Goal: Transaction & Acquisition: Book appointment/travel/reservation

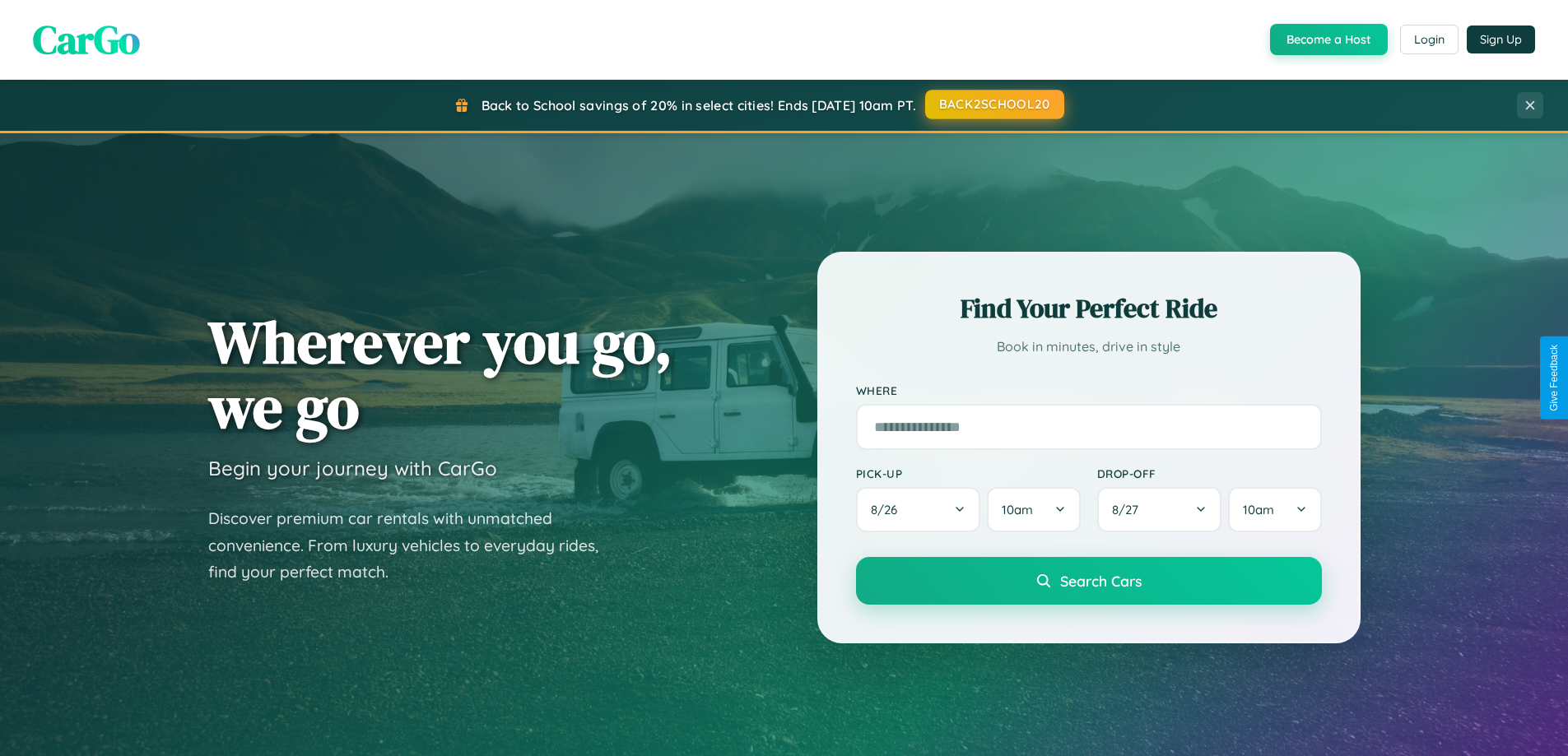
click at [994, 106] on button "BACK2SCHOOL20" at bounding box center [995, 104] width 139 height 30
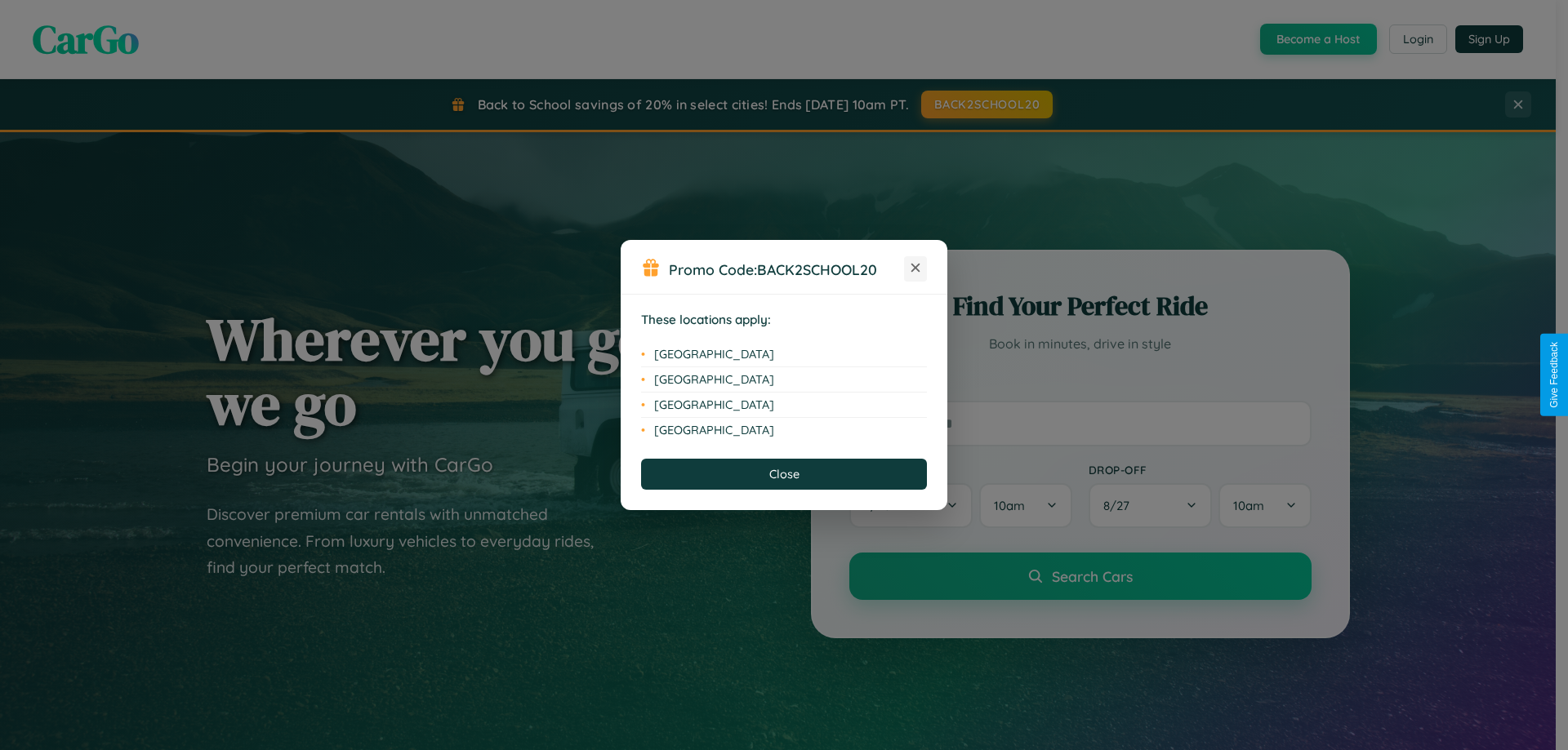
click at [916, 268] on icon at bounding box center [917, 268] width 9 height 9
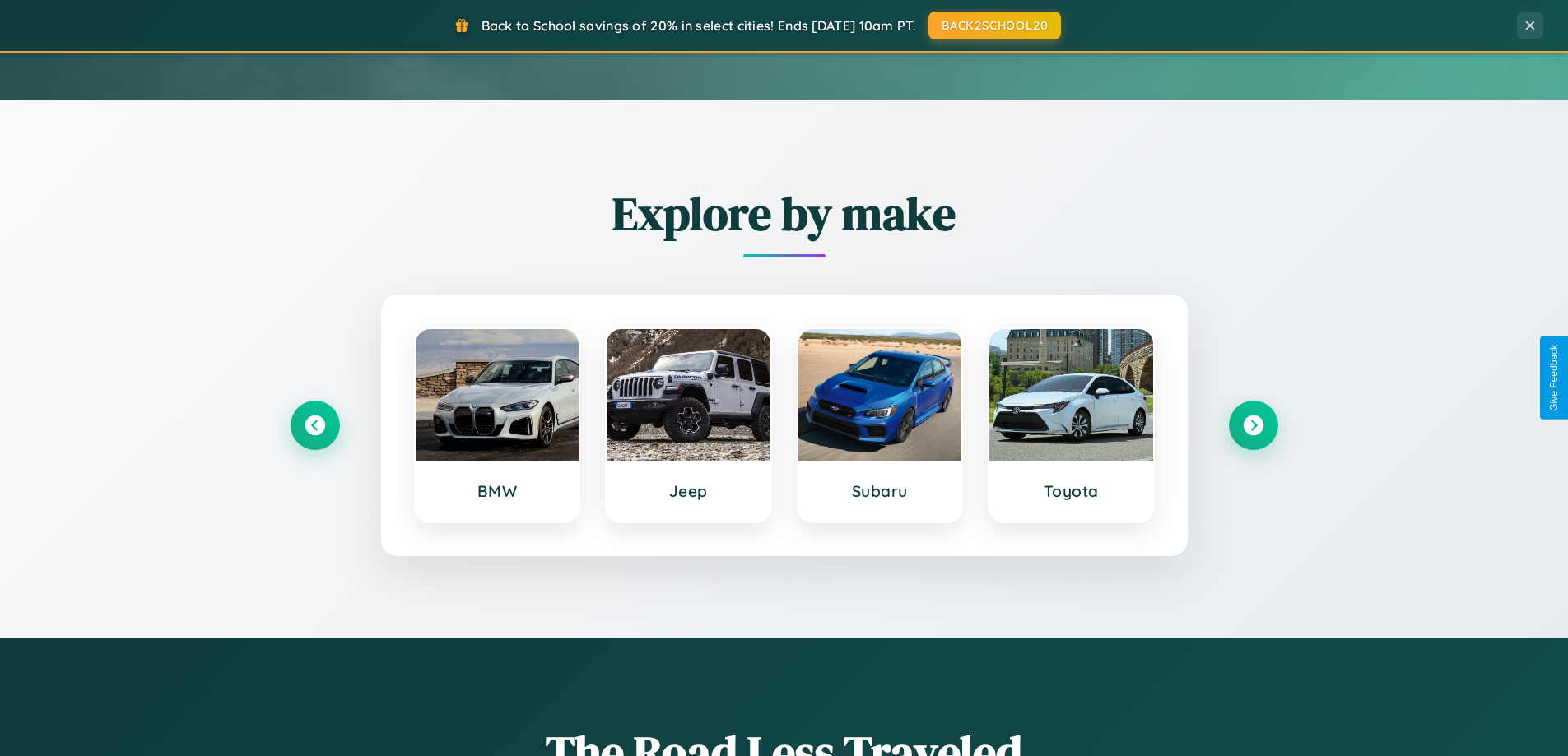
scroll to position [709, 0]
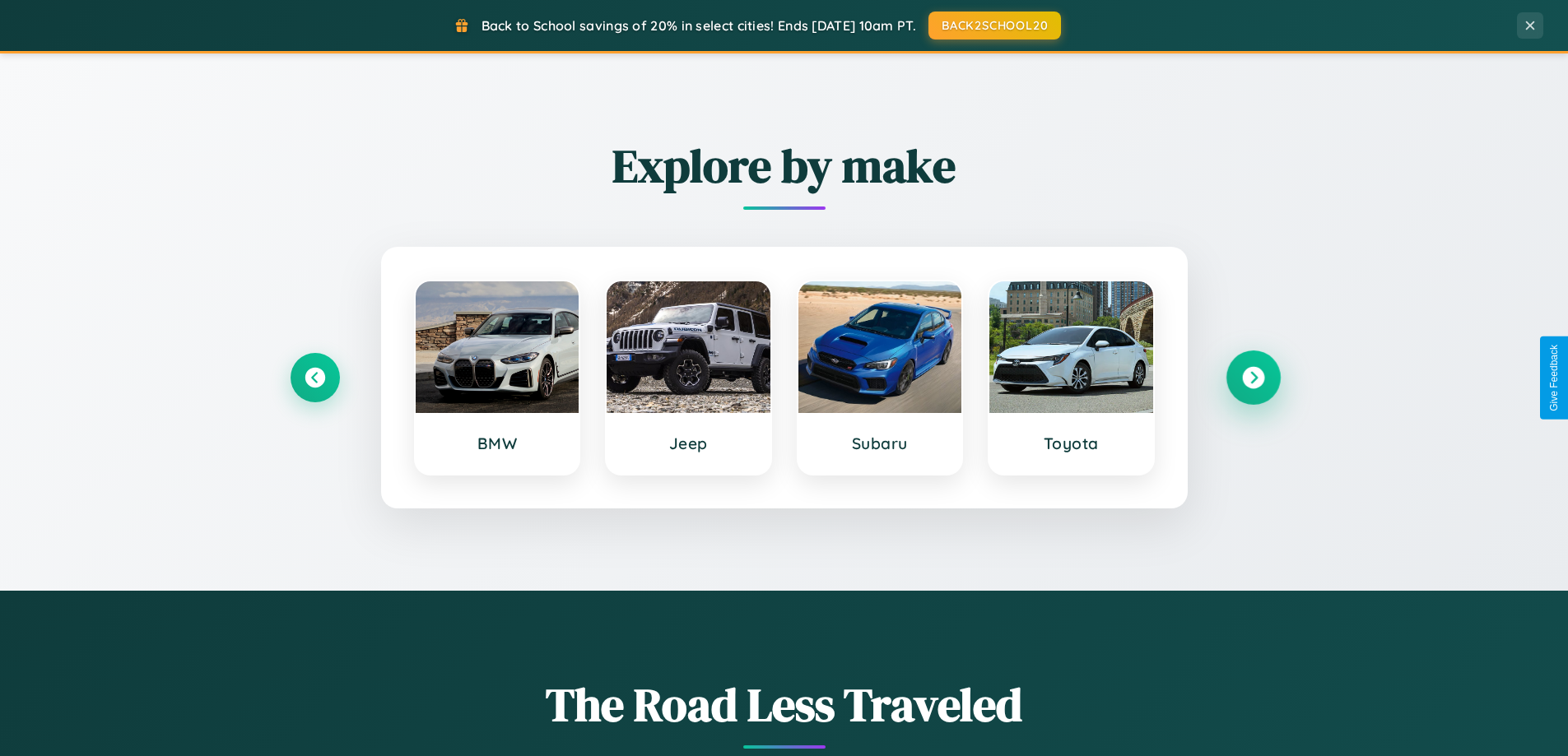
click at [1253, 378] on icon at bounding box center [1253, 377] width 22 height 22
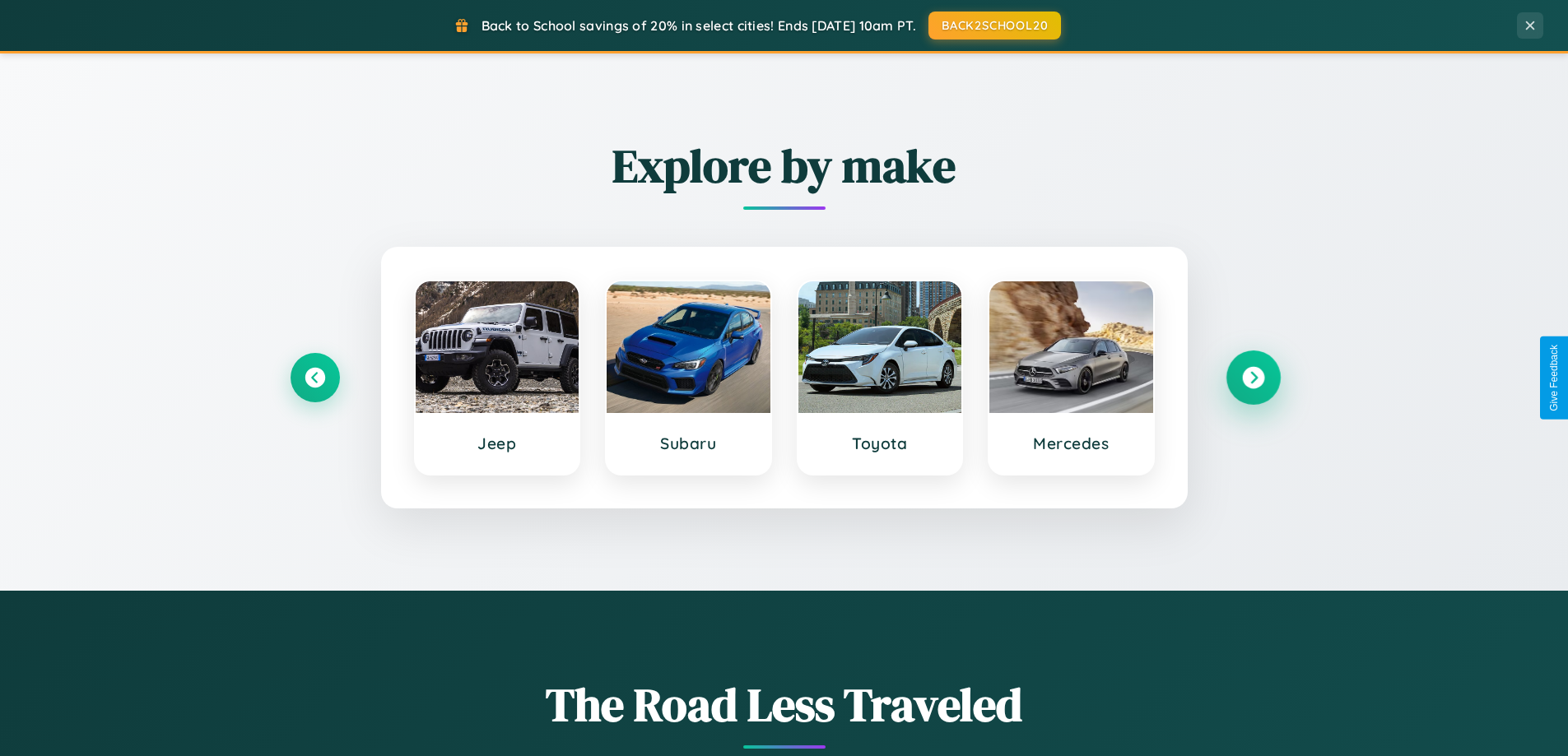
click at [1253, 378] on icon at bounding box center [1253, 377] width 22 height 22
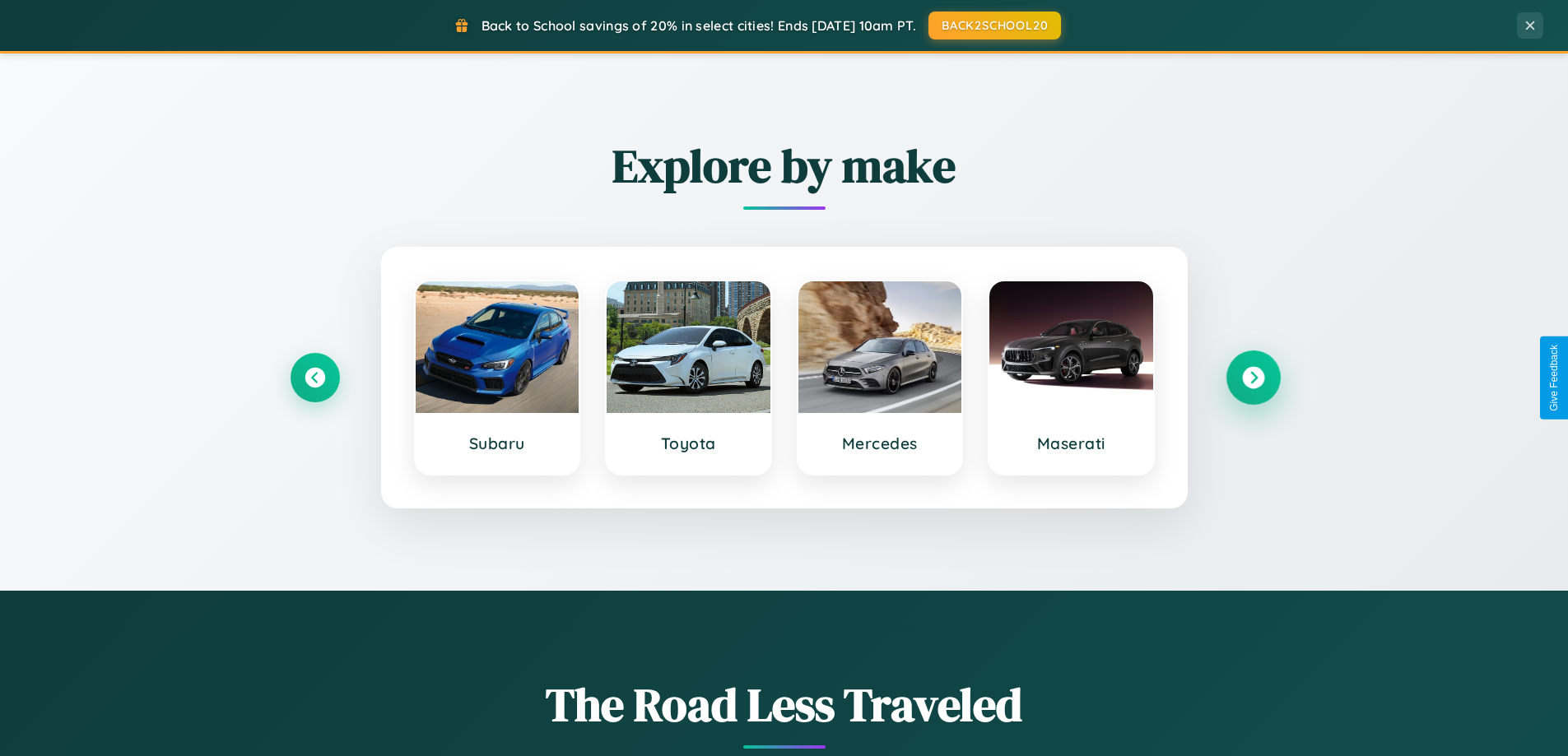
click at [1253, 378] on icon at bounding box center [1253, 377] width 22 height 22
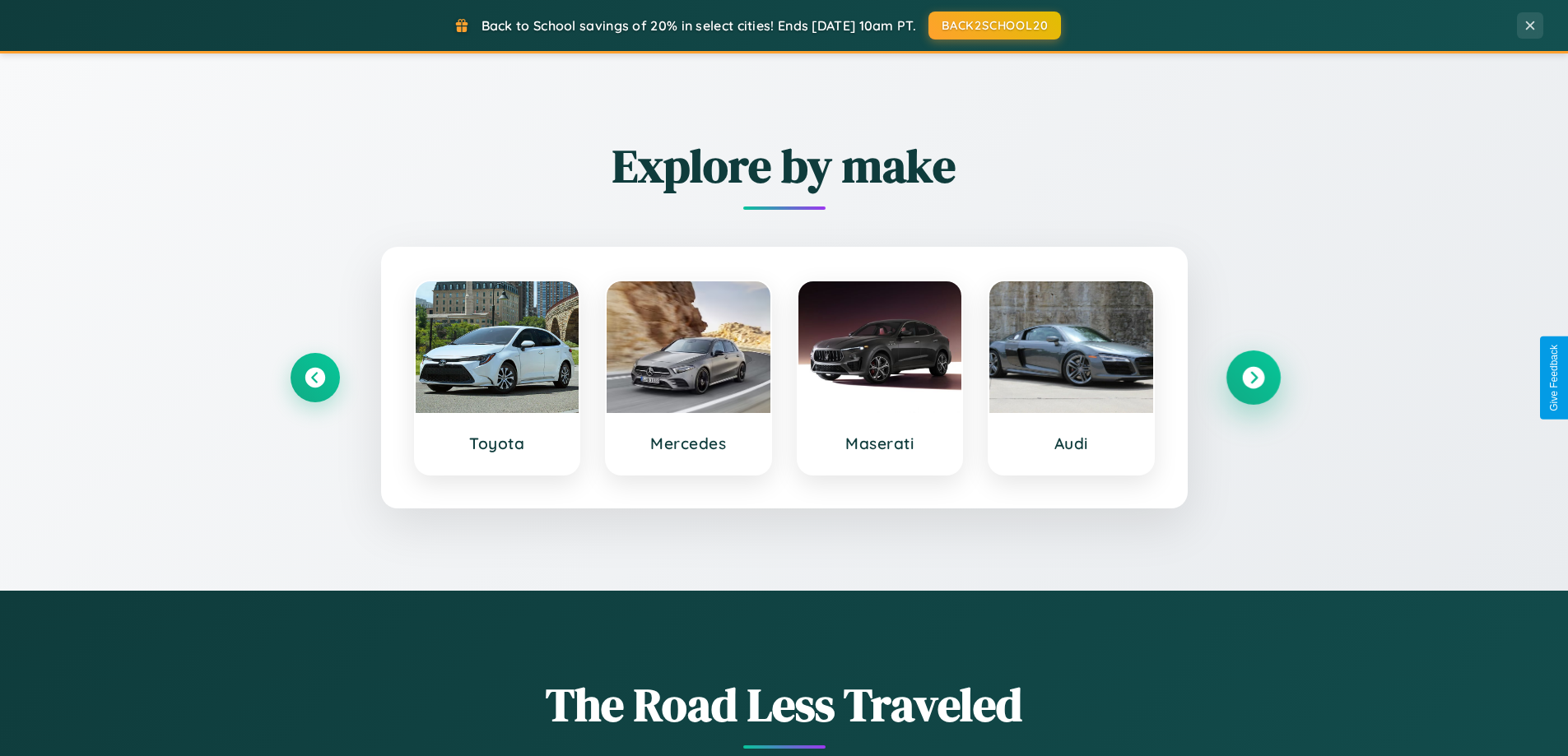
click at [1253, 378] on icon at bounding box center [1253, 377] width 22 height 22
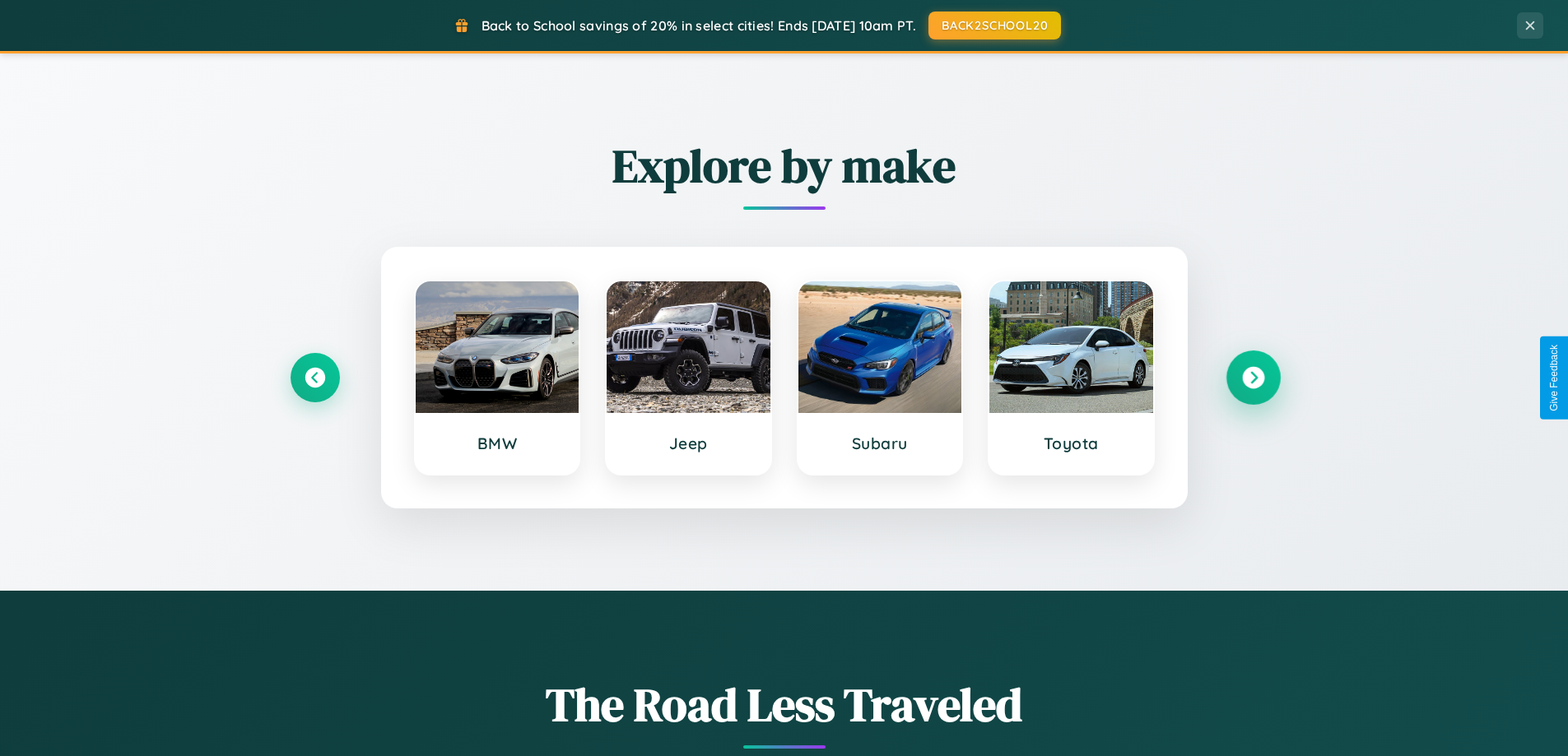
click at [1253, 378] on icon at bounding box center [1253, 377] width 22 height 22
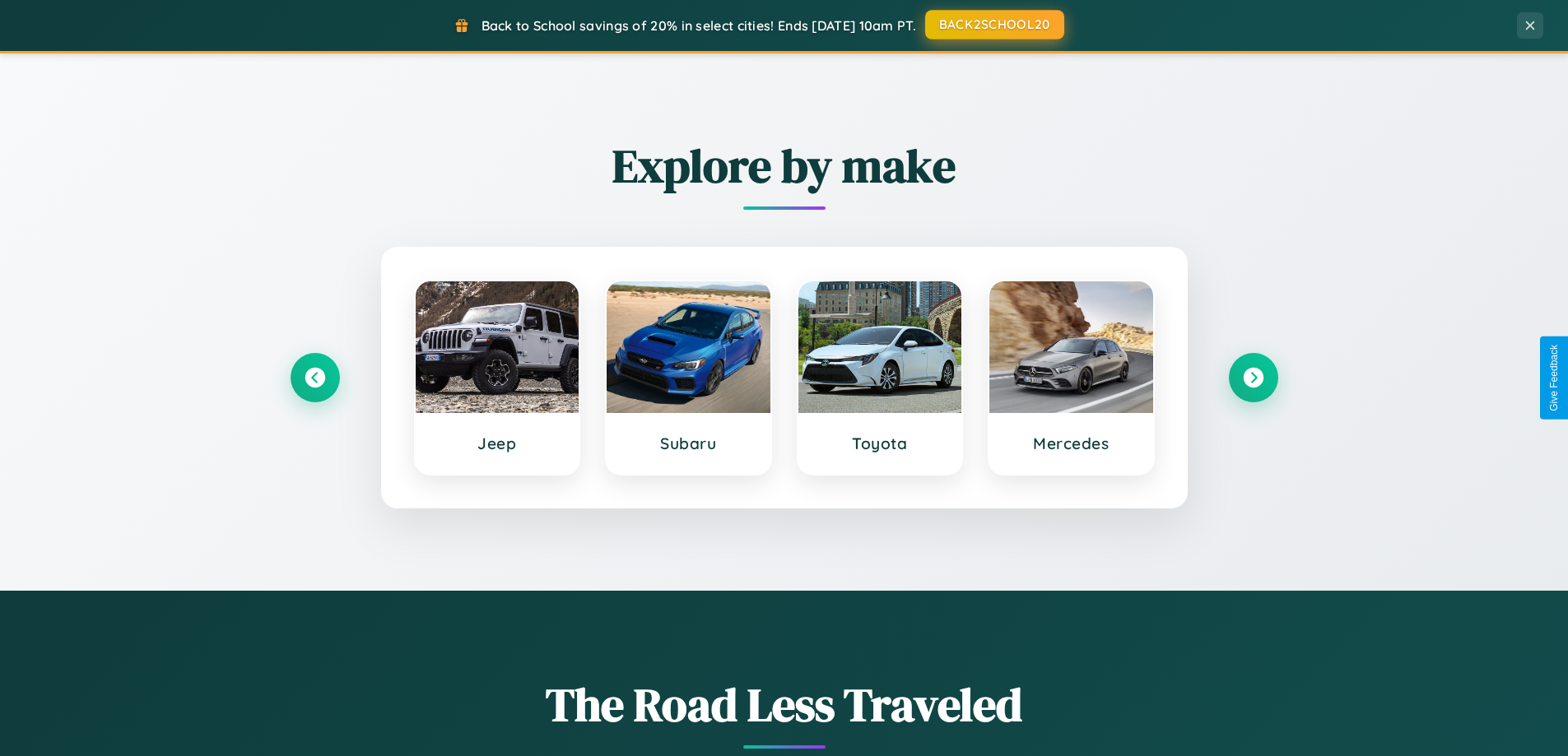
click at [994, 25] on button "BACK2SCHOOL20" at bounding box center [995, 24] width 139 height 30
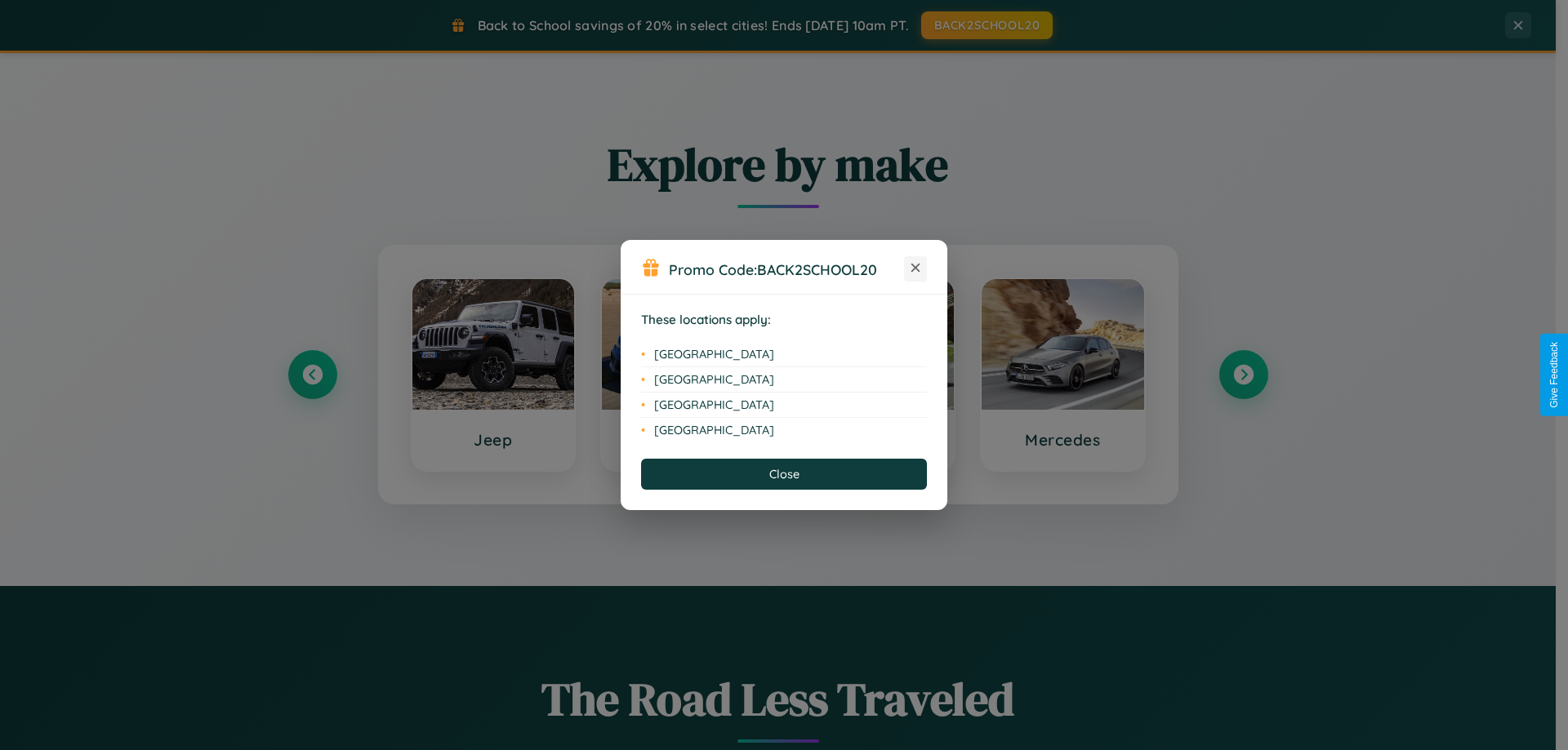
click at [916, 268] on icon at bounding box center [917, 268] width 9 height 9
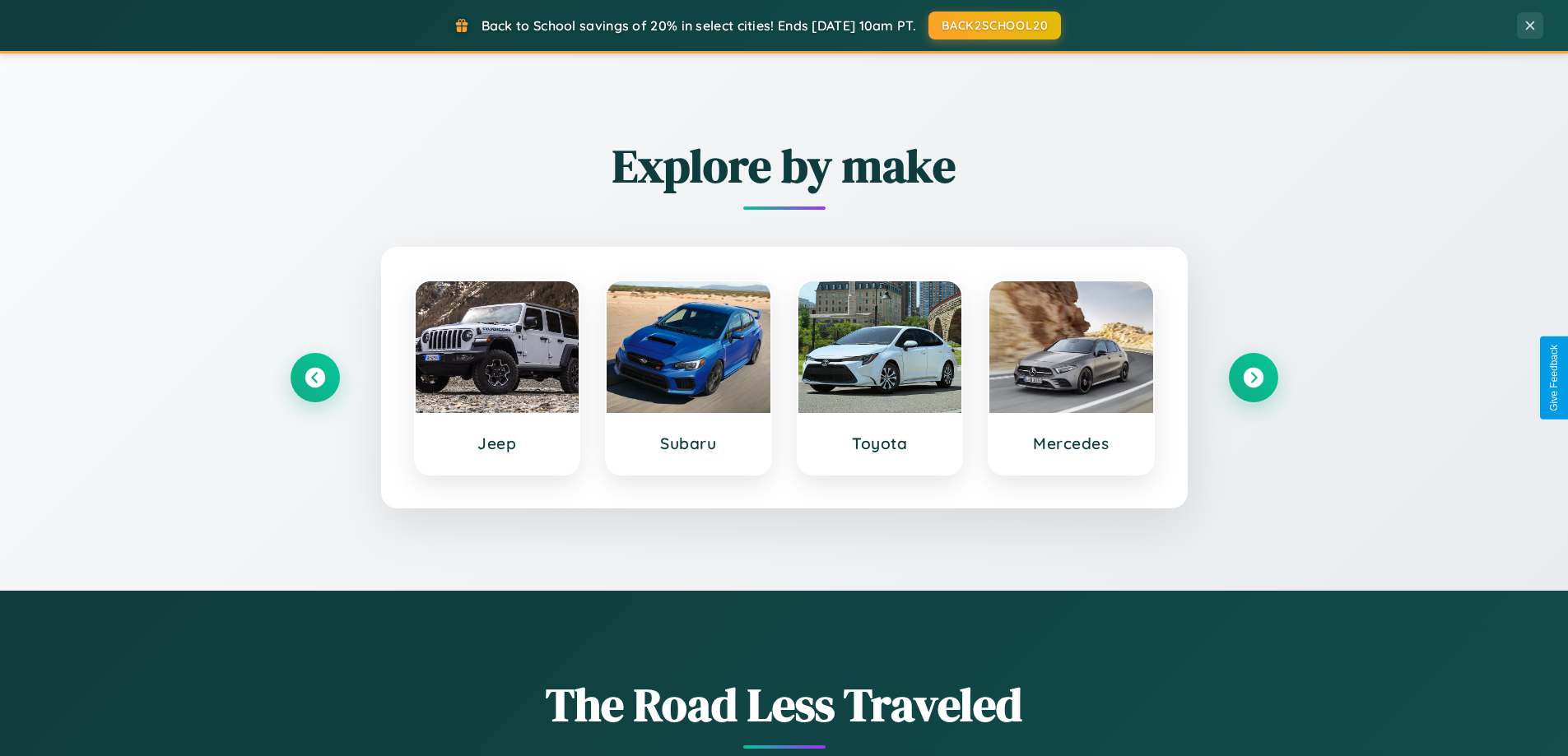
scroll to position [49, 0]
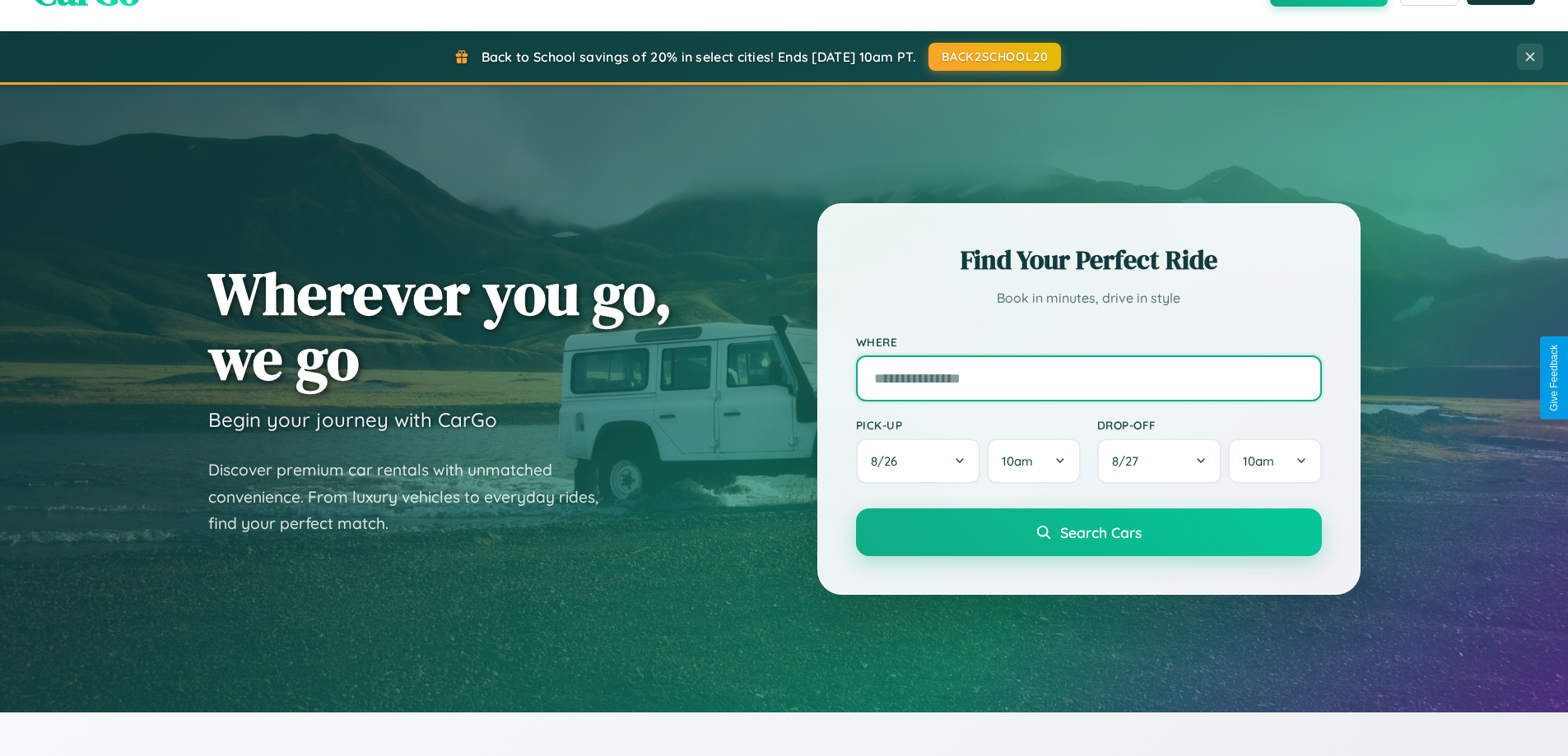
click at [1089, 378] on input "text" at bounding box center [1089, 378] width 466 height 46
type input "******"
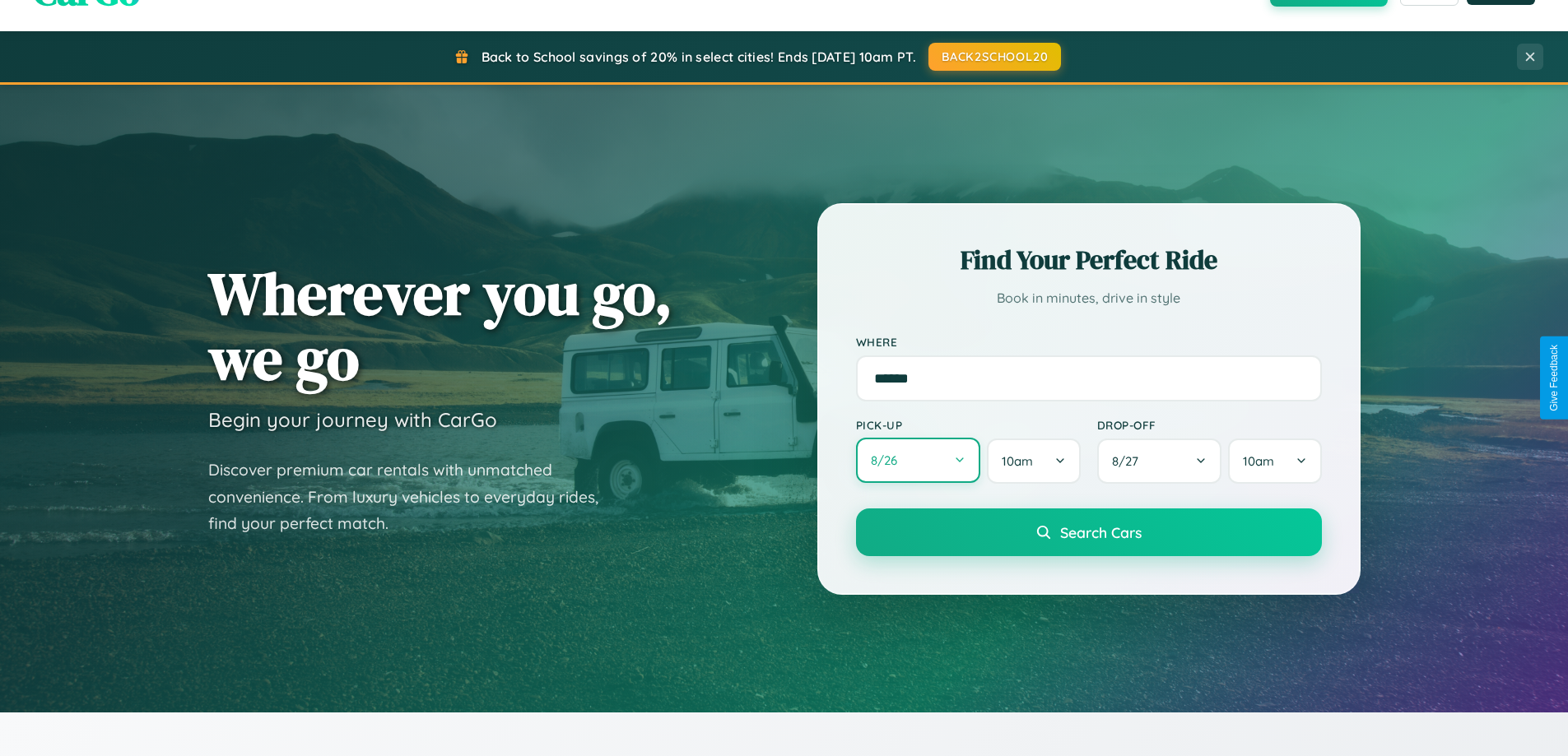
click at [918, 461] on button "8 / 26" at bounding box center [918, 461] width 125 height 46
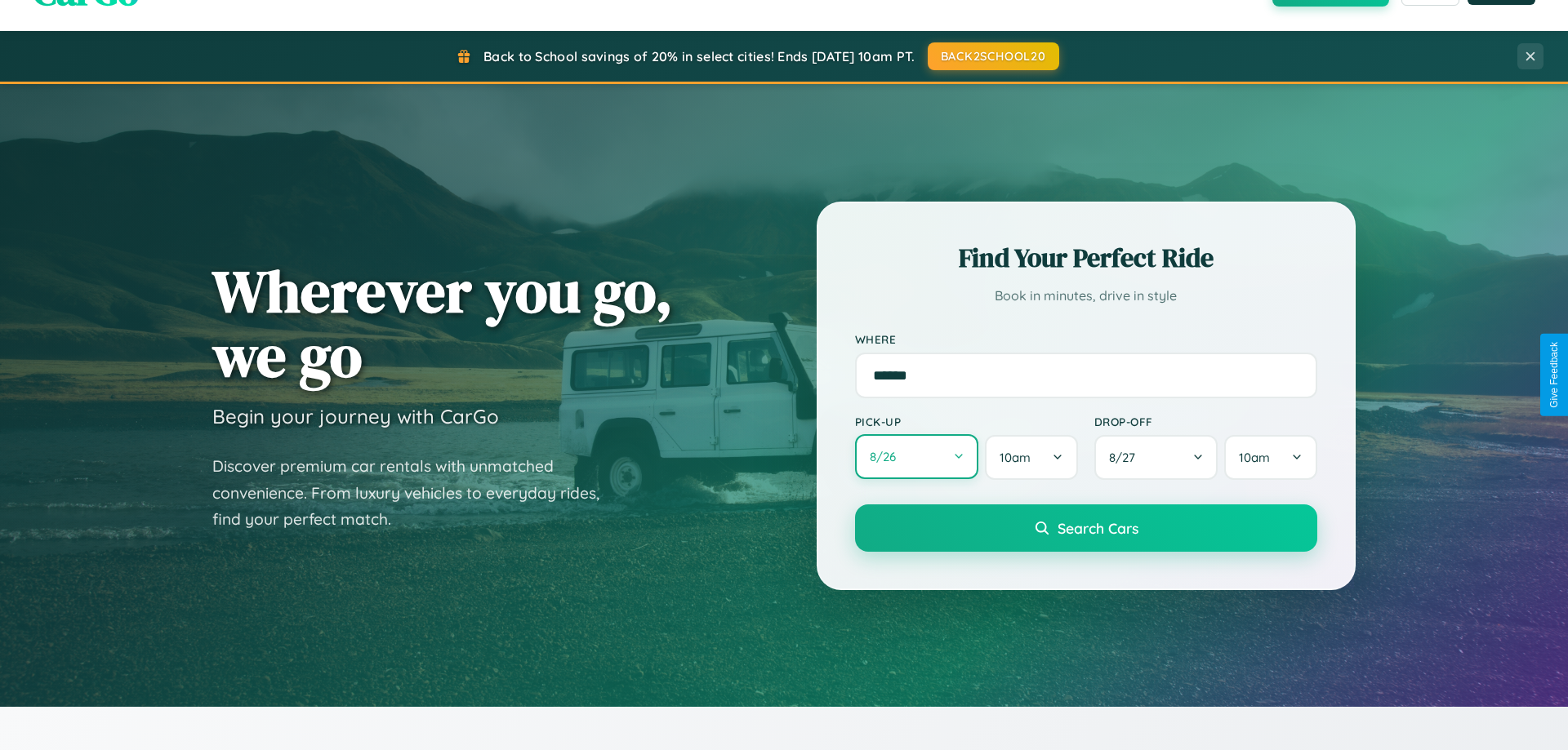
select select "*"
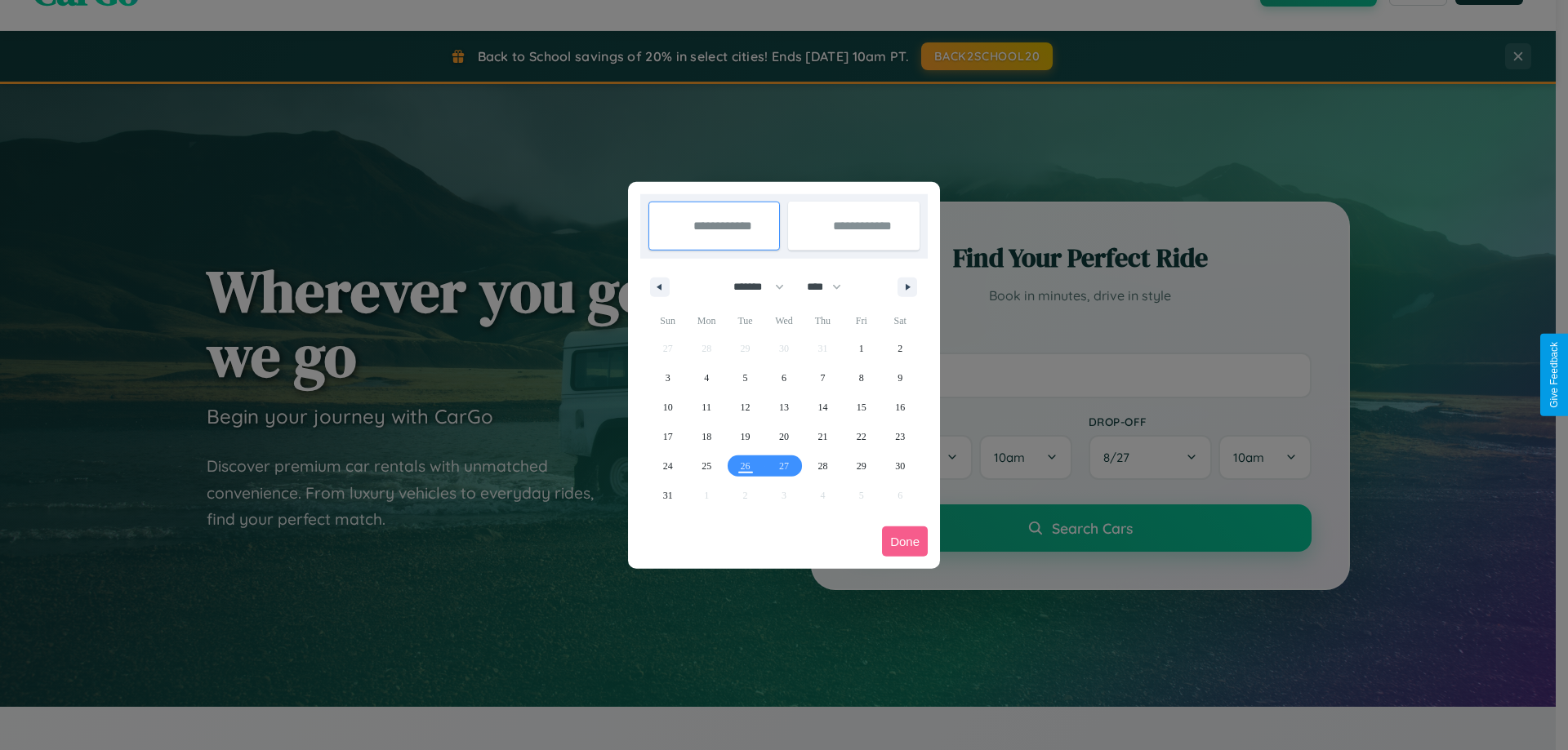
drag, startPoint x: 751, startPoint y: 286, endPoint x: 784, endPoint y: 328, distance: 53.4
click at [751, 286] on select "******* ******** ***** ***** *** **** **** ****** ********* ******* ******** **…" at bounding box center [755, 287] width 69 height 27
click at [832, 286] on select "**** **** **** **** **** **** **** **** **** **** **** **** **** **** **** ****…" at bounding box center [823, 287] width 49 height 27
select select "****"
click at [822, 436] on span "20" at bounding box center [822, 436] width 9 height 29
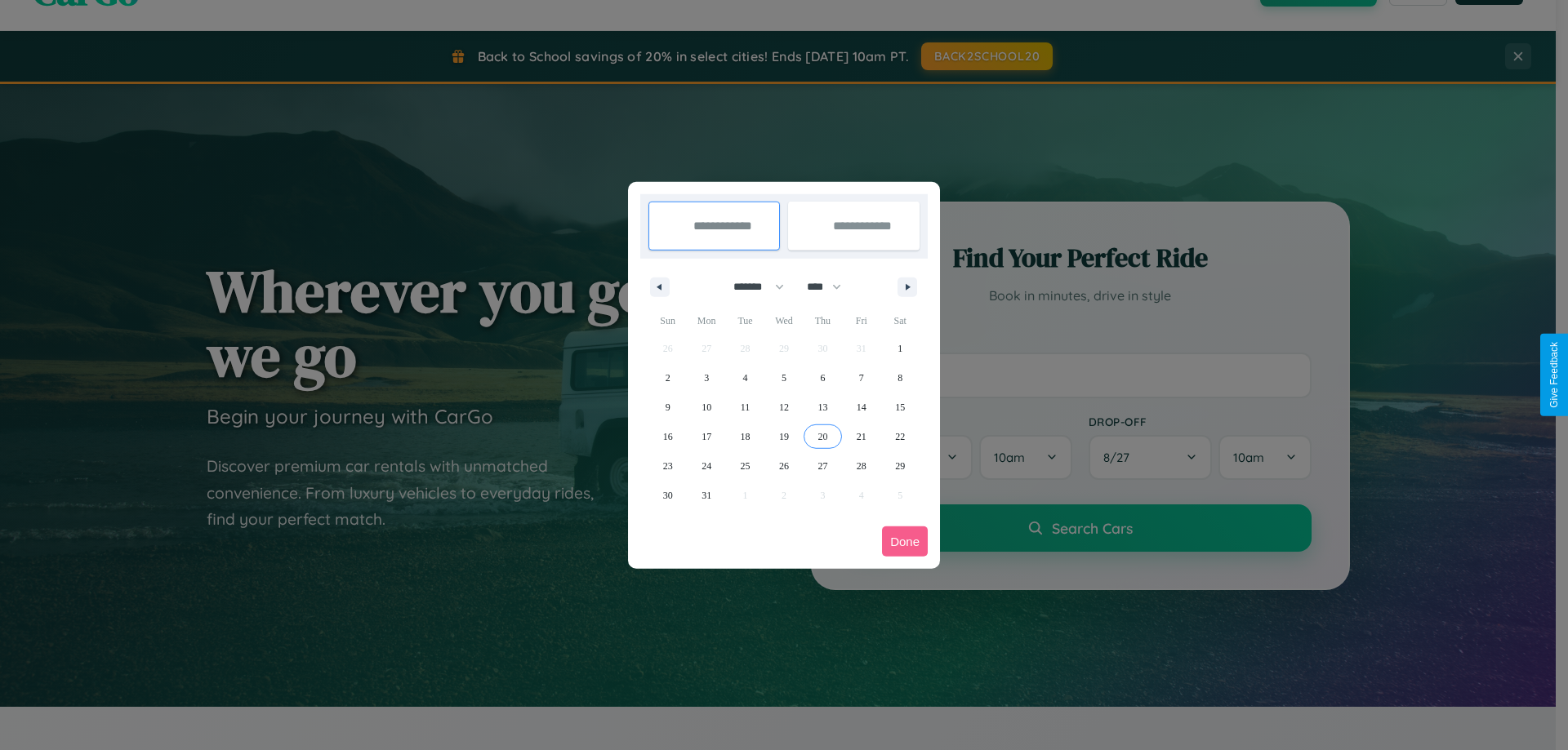
type input "**********"
click at [861, 466] on span "28" at bounding box center [862, 466] width 9 height 29
type input "**********"
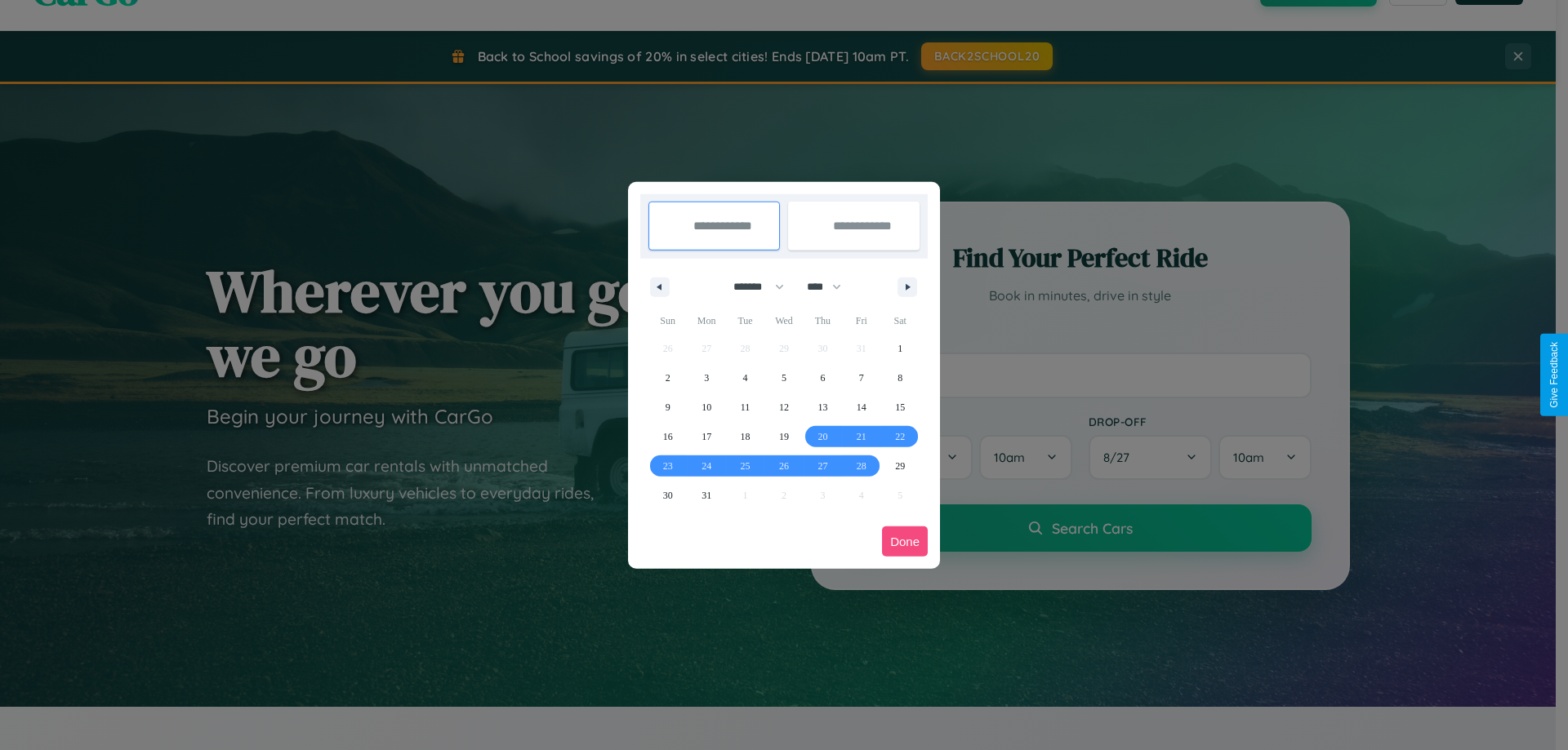
click at [905, 541] on button "Done" at bounding box center [905, 541] width 45 height 30
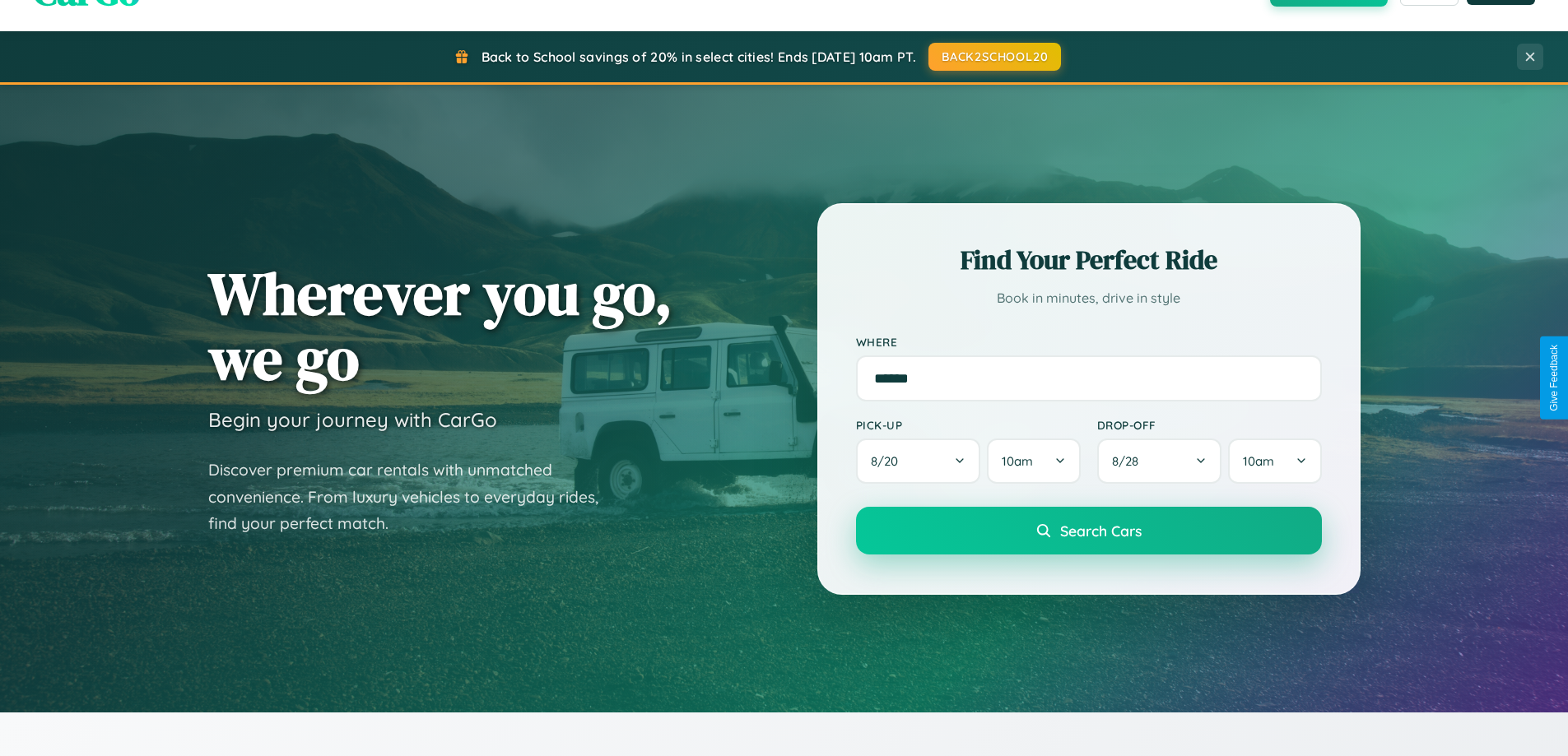
click at [1089, 530] on span "Search Cars" at bounding box center [1101, 530] width 82 height 18
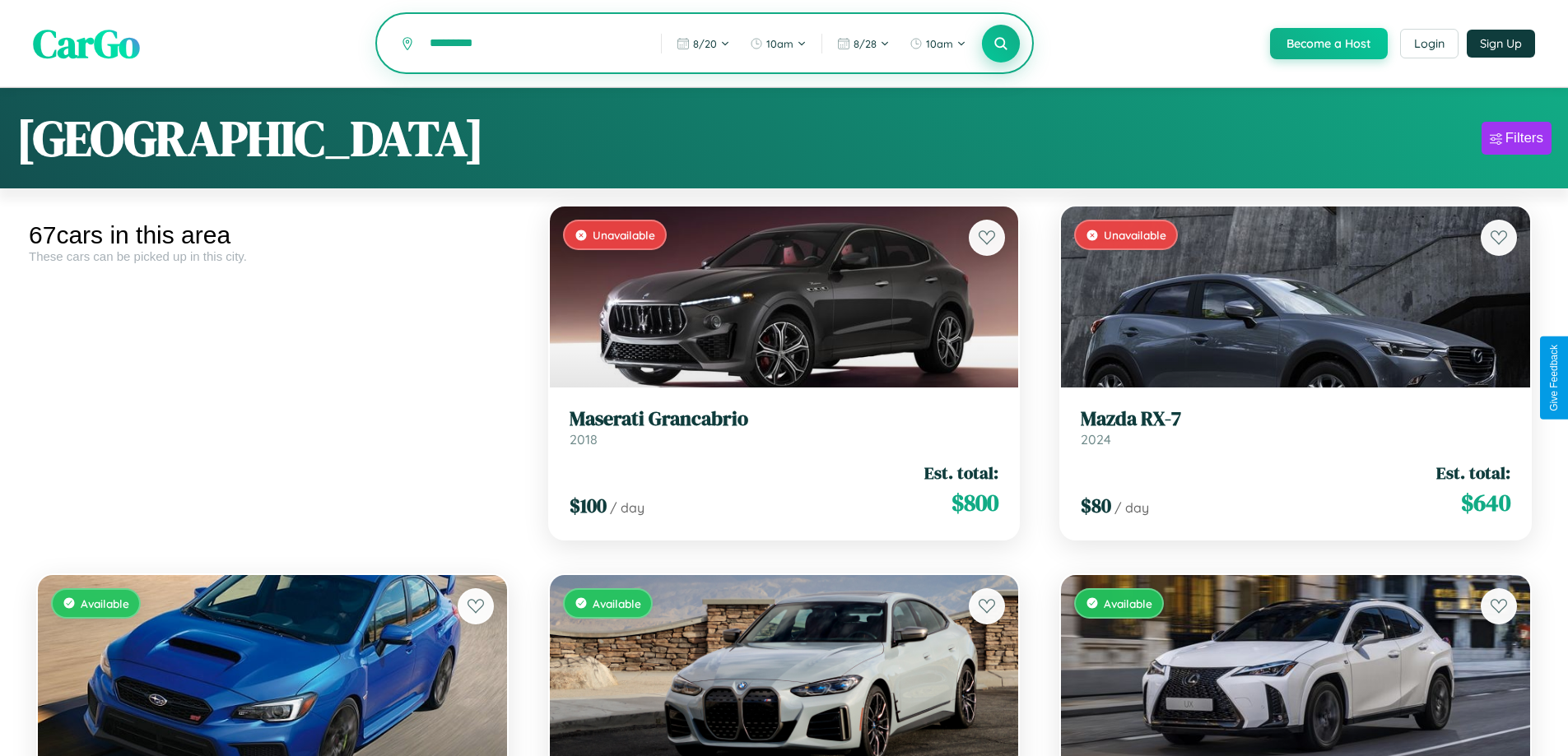
type input "*********"
click at [1000, 45] on icon at bounding box center [1001, 43] width 15 height 15
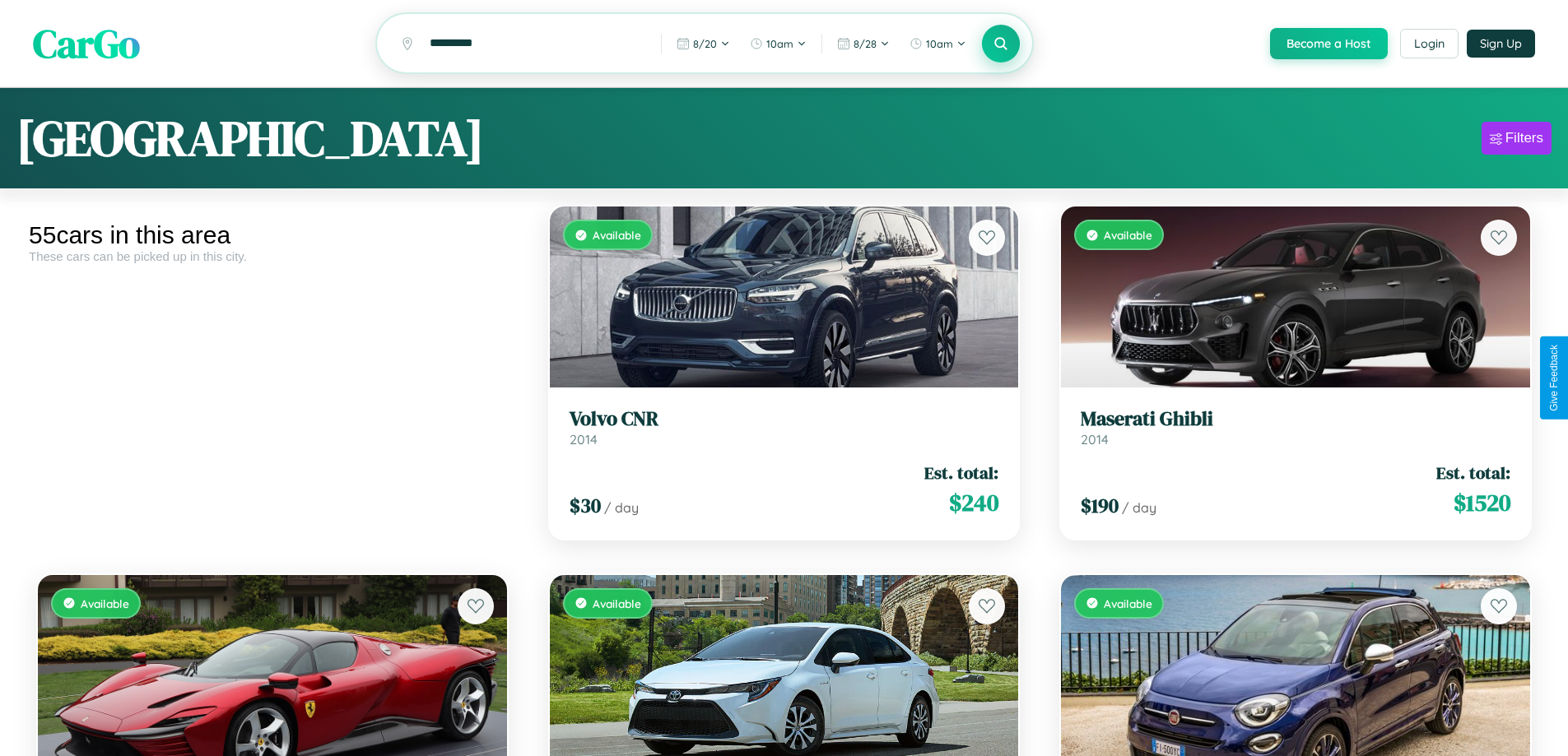
scroll to position [5759, 0]
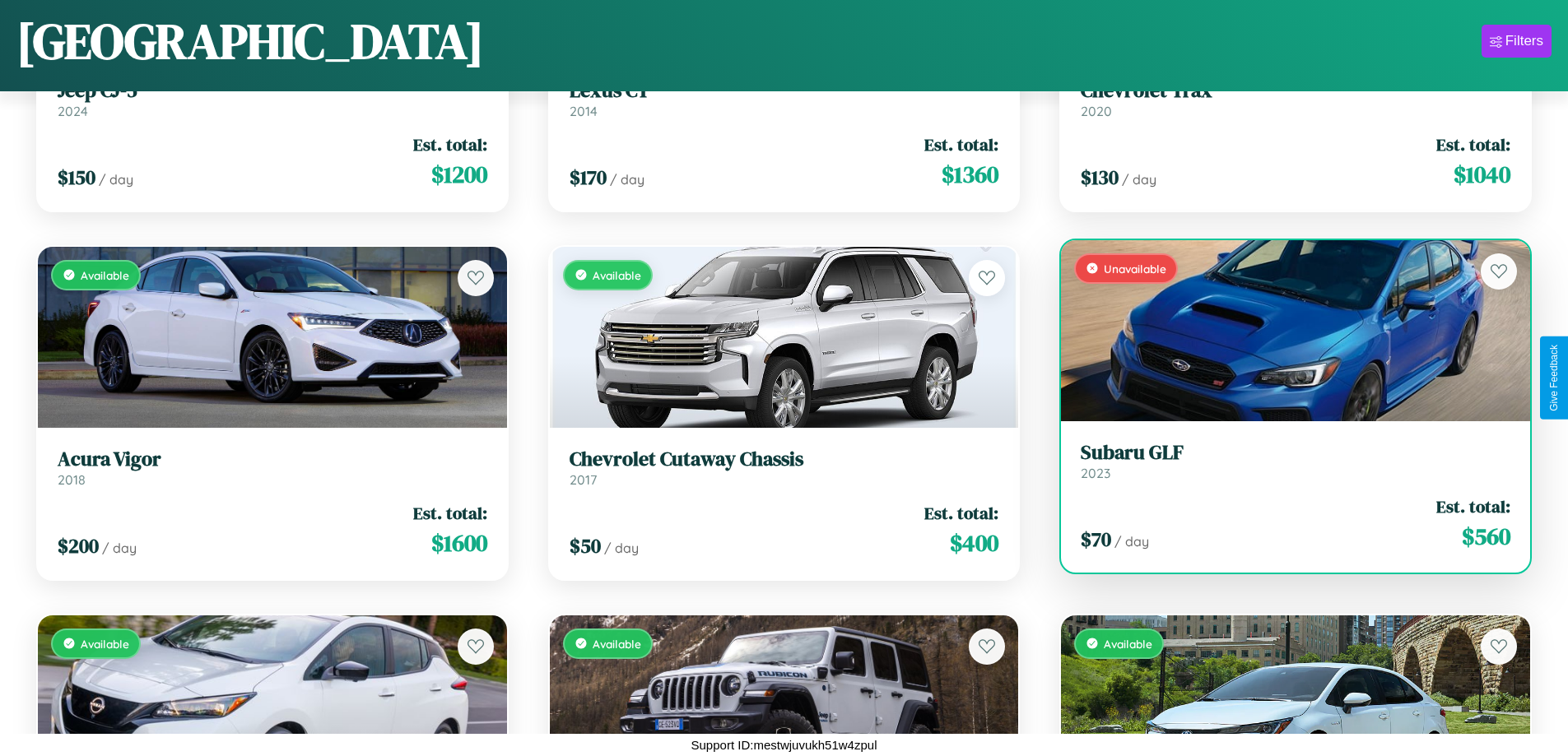
click at [1285, 468] on link "Subaru GLF 2023" at bounding box center [1296, 461] width 430 height 40
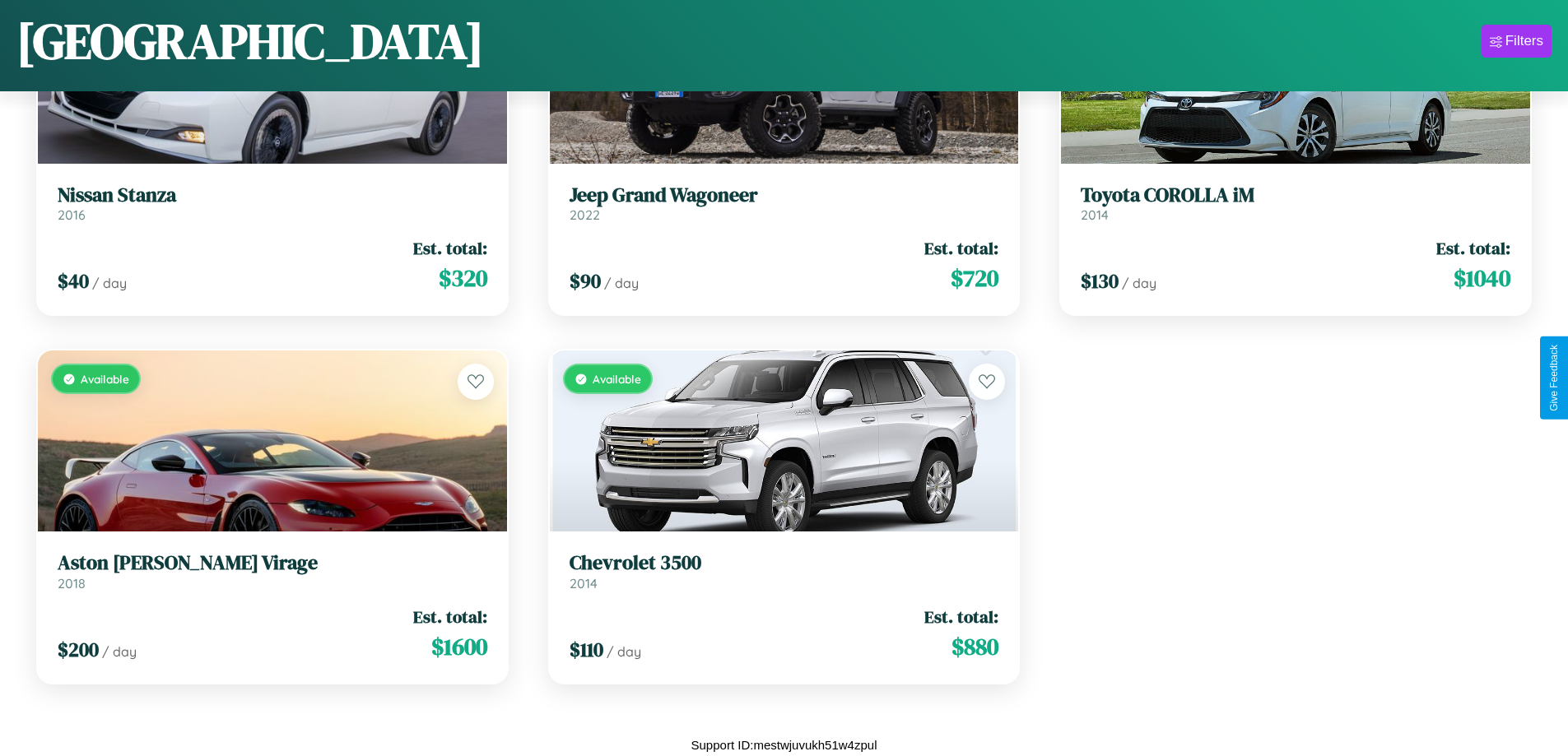
scroll to position [0, 0]
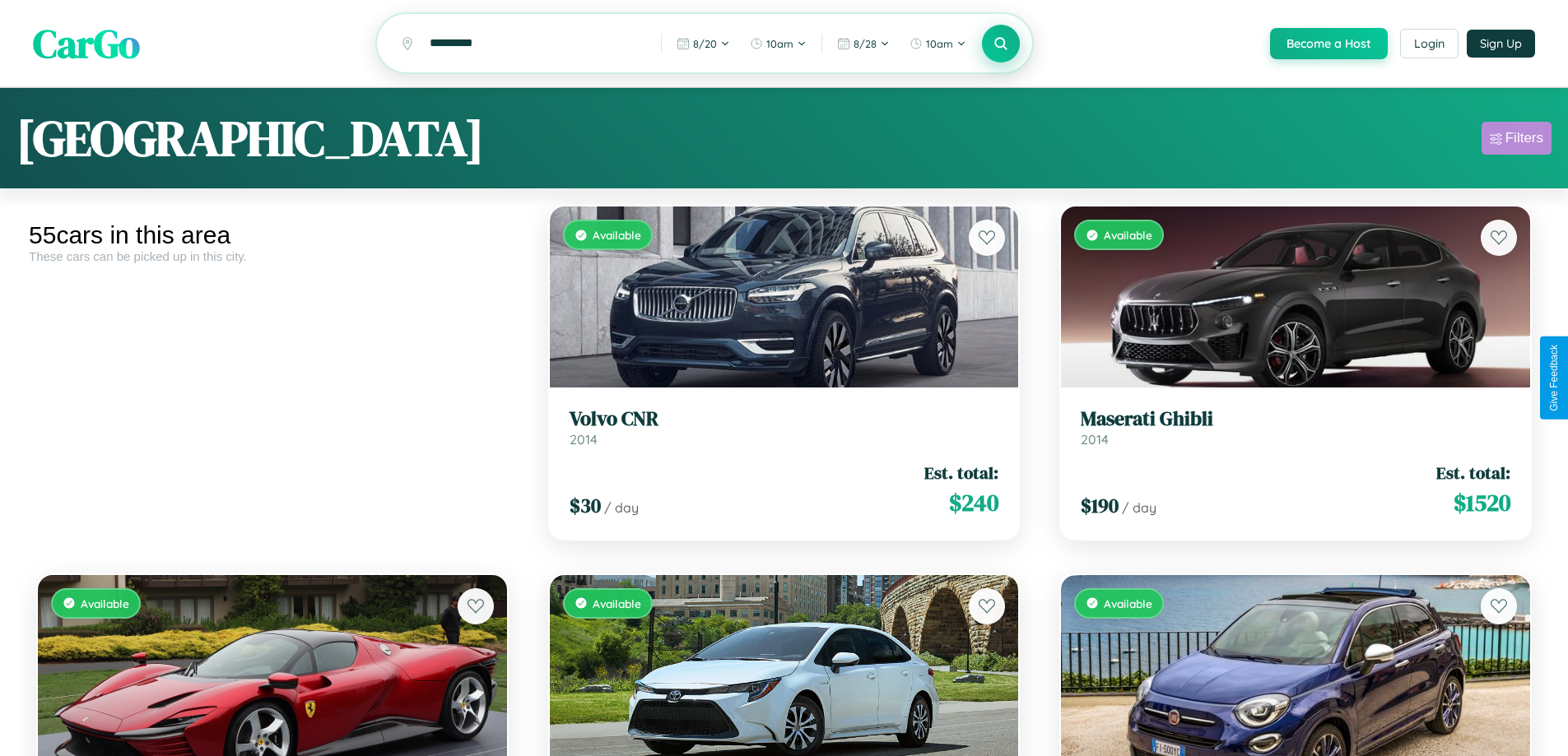
click at [1517, 141] on div "Filters" at bounding box center [1525, 138] width 38 height 16
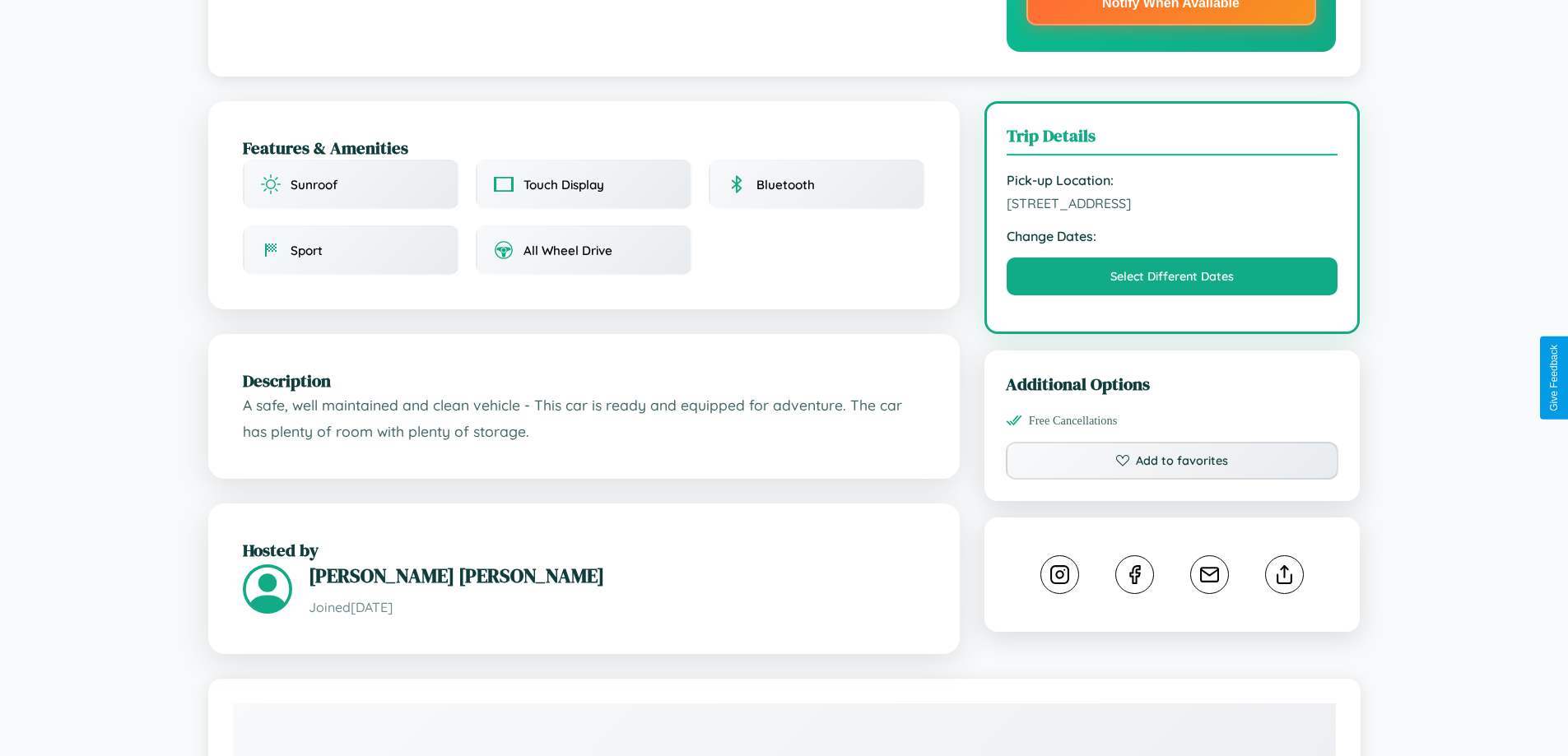
scroll to position [591, 0]
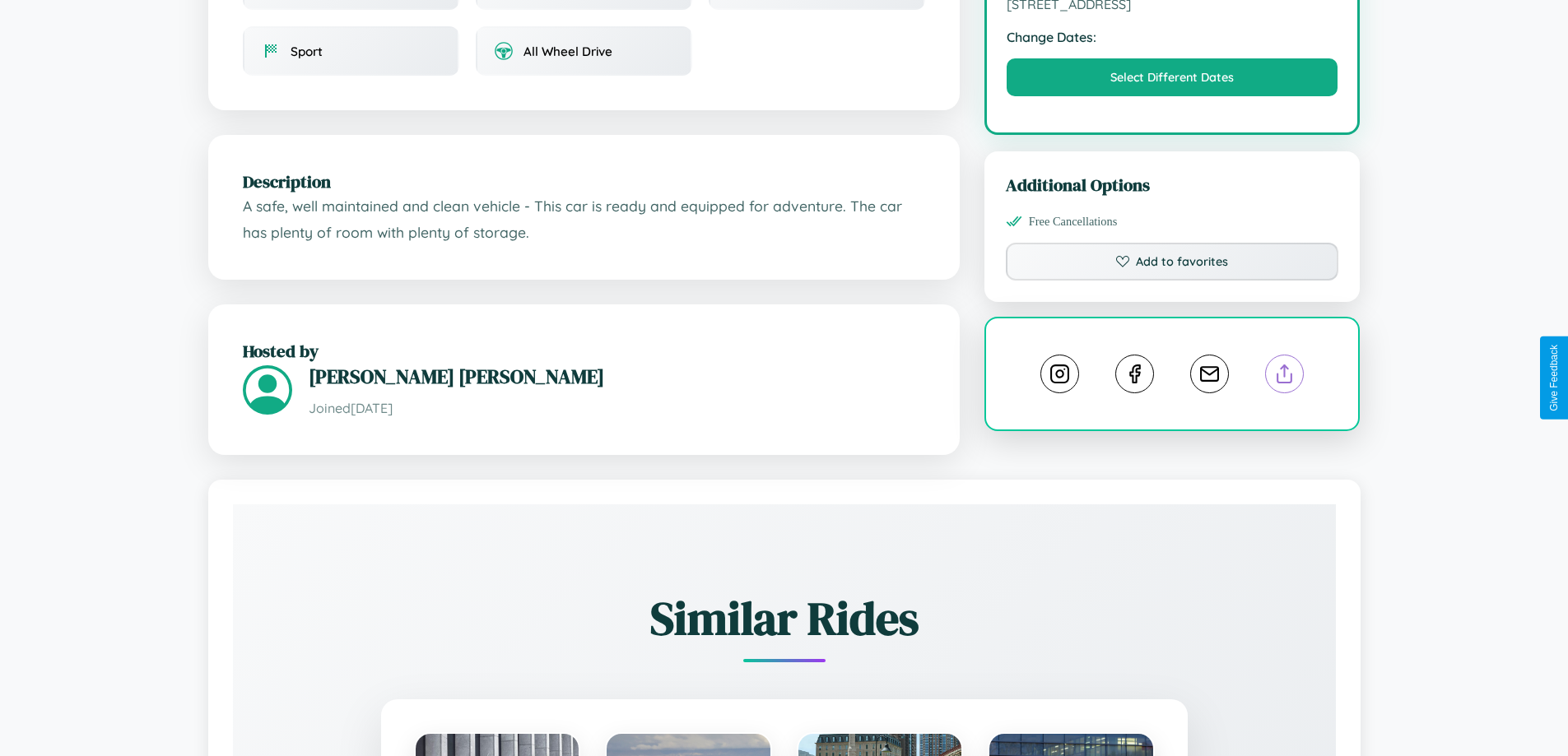
click at [1285, 376] on line at bounding box center [1285, 371] width 0 height 11
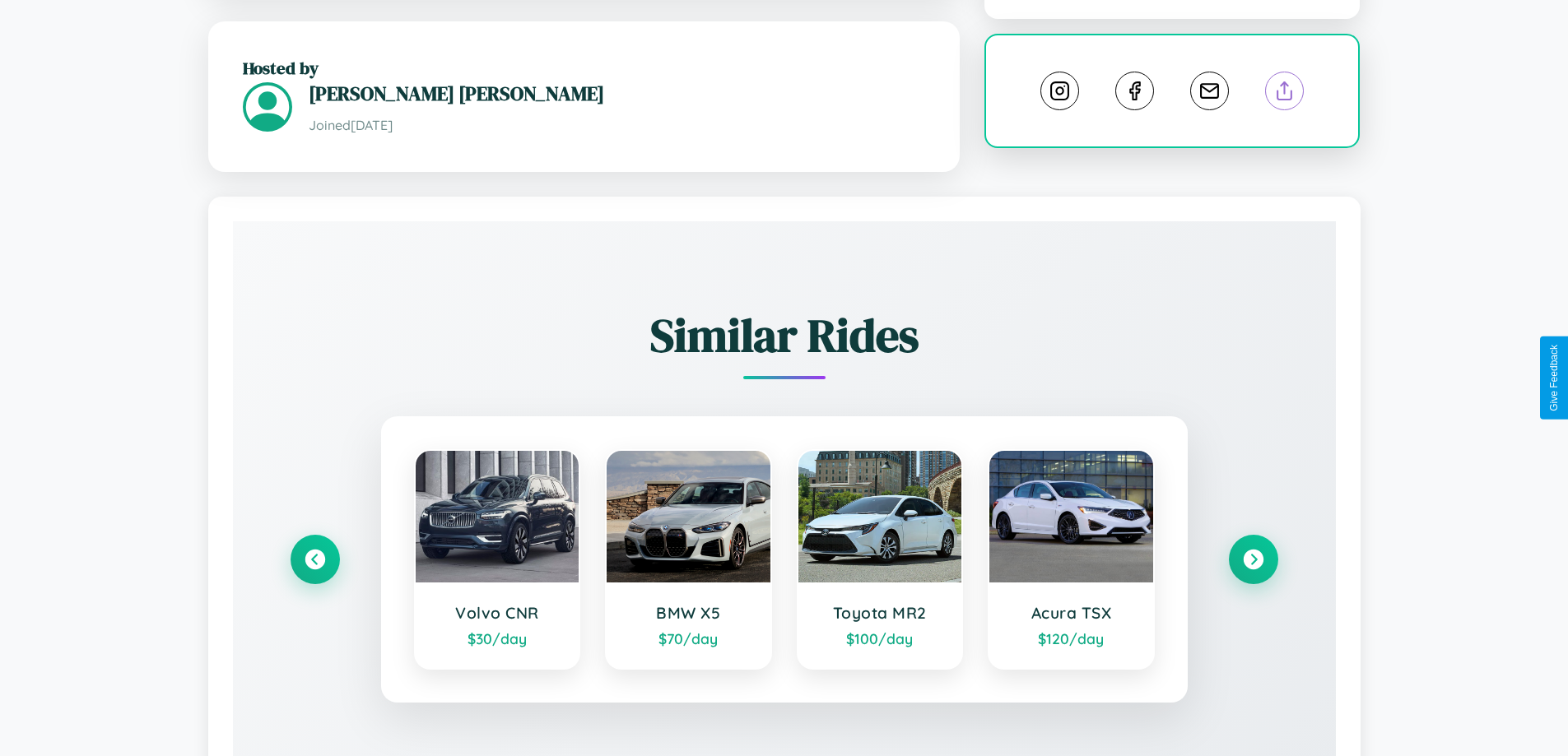
scroll to position [969, 0]
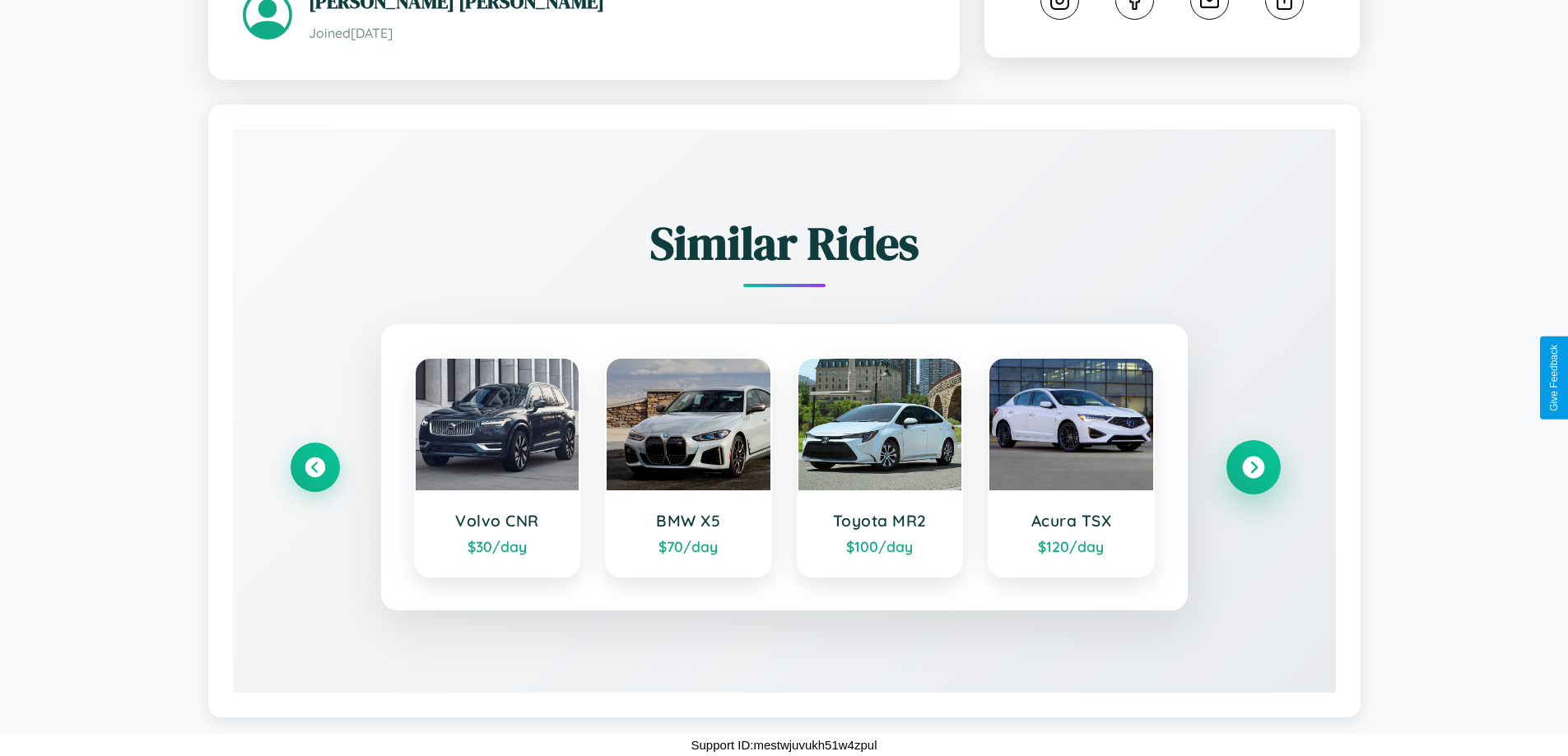
click at [1253, 468] on icon at bounding box center [1253, 468] width 22 height 22
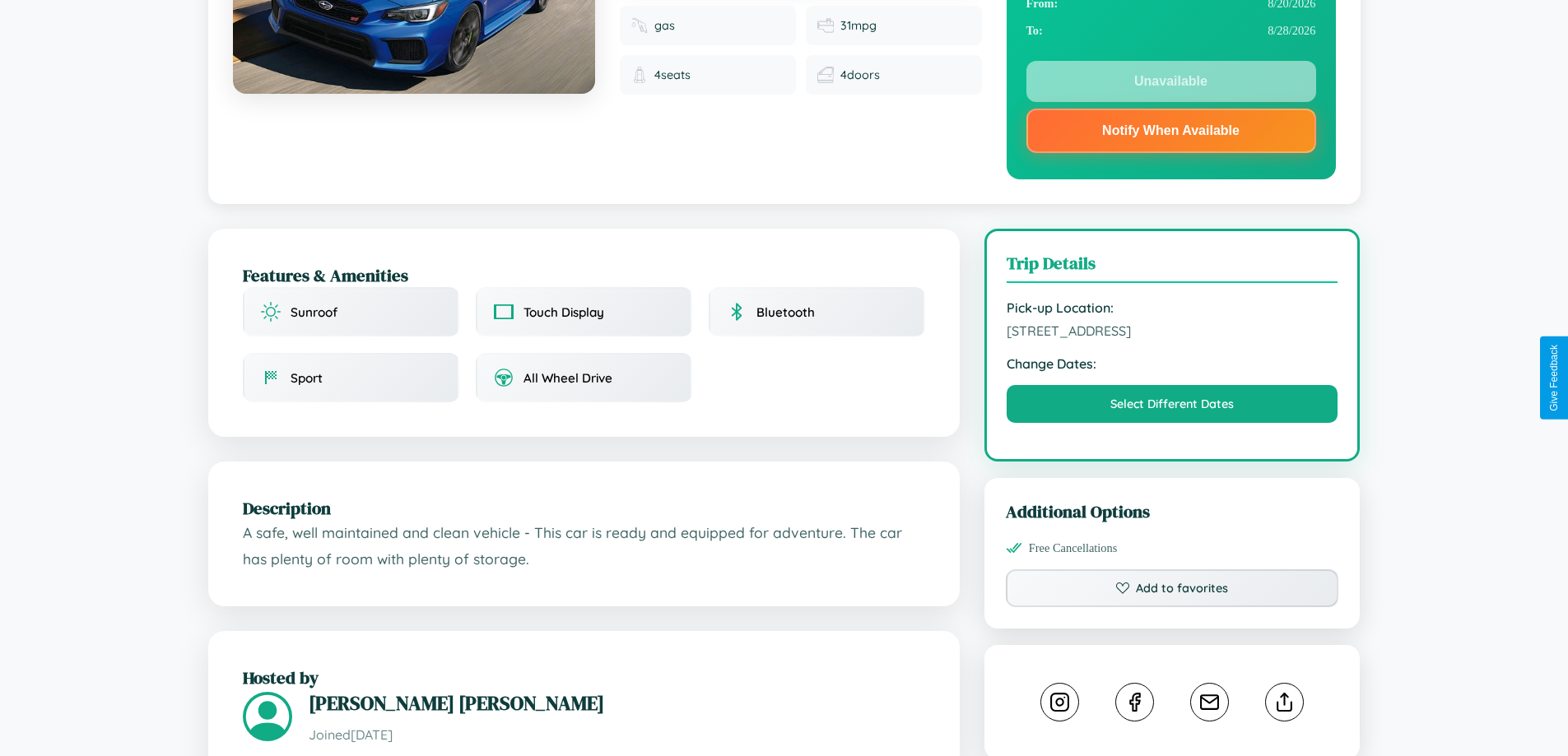
scroll to position [221, 0]
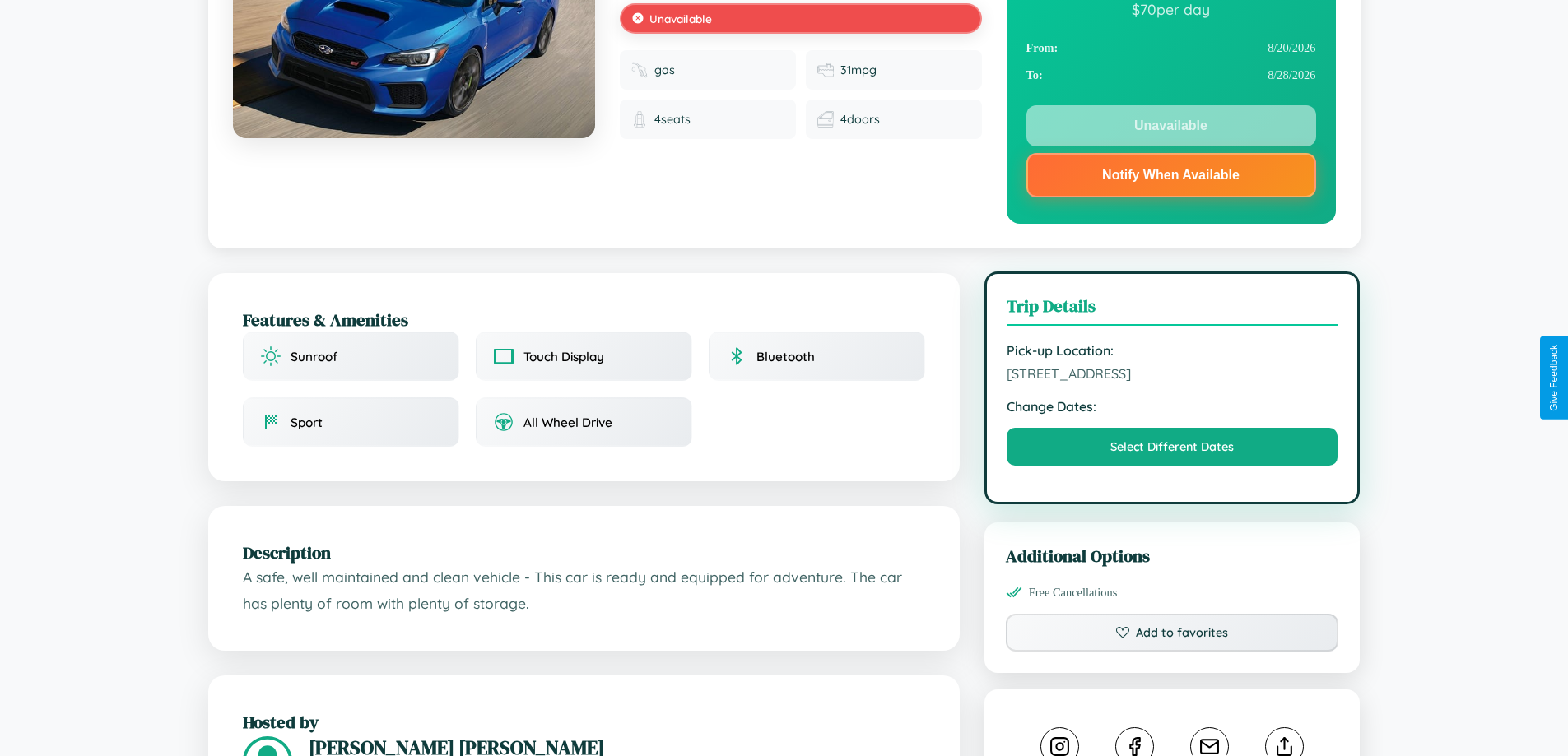
click at [1173, 376] on span "8991 Main Street Melbourne Victoria 26860 Australia" at bounding box center [1173, 373] width 332 height 16
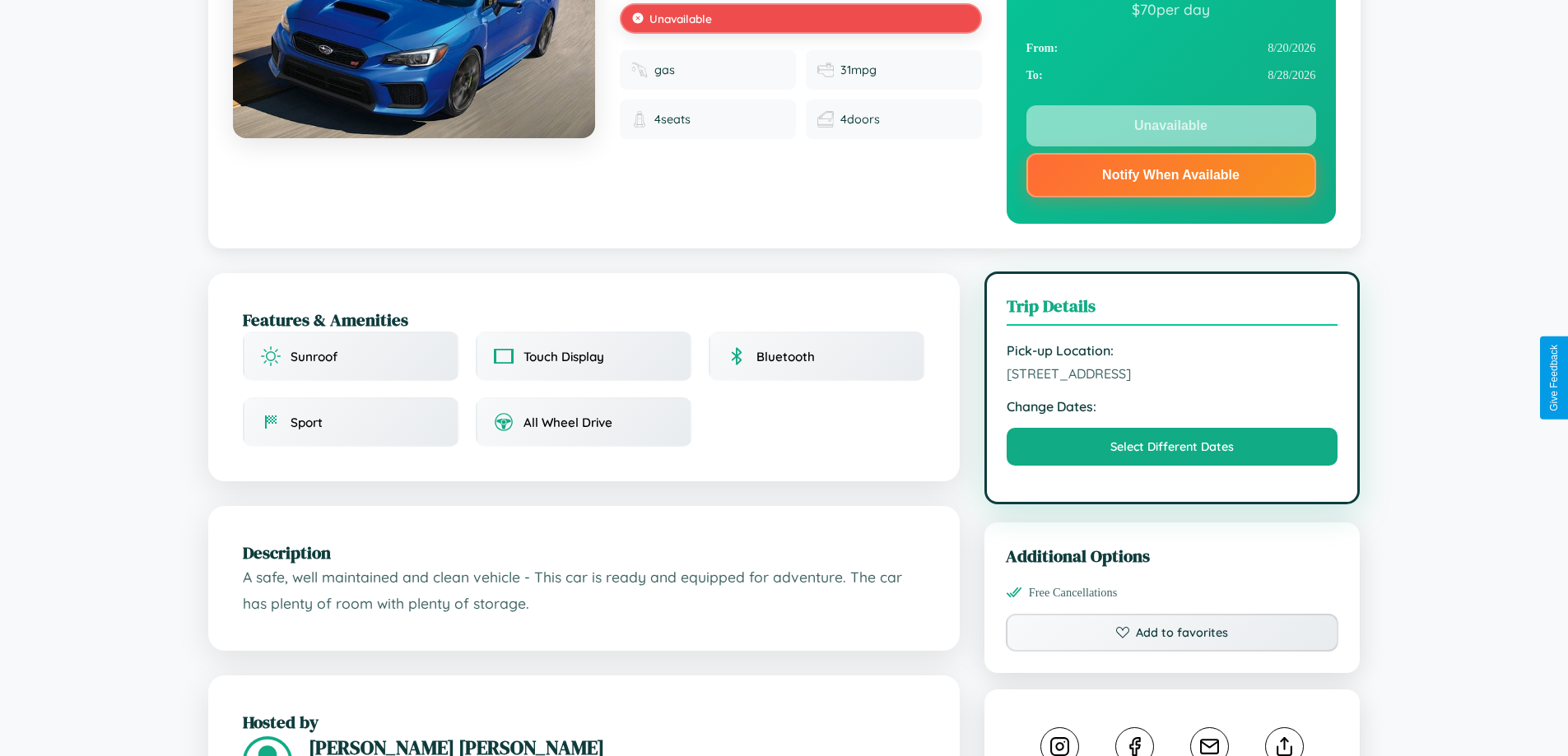
click at [1173, 376] on span "8991 Main Street Melbourne Victoria 26860 Australia" at bounding box center [1173, 373] width 332 height 16
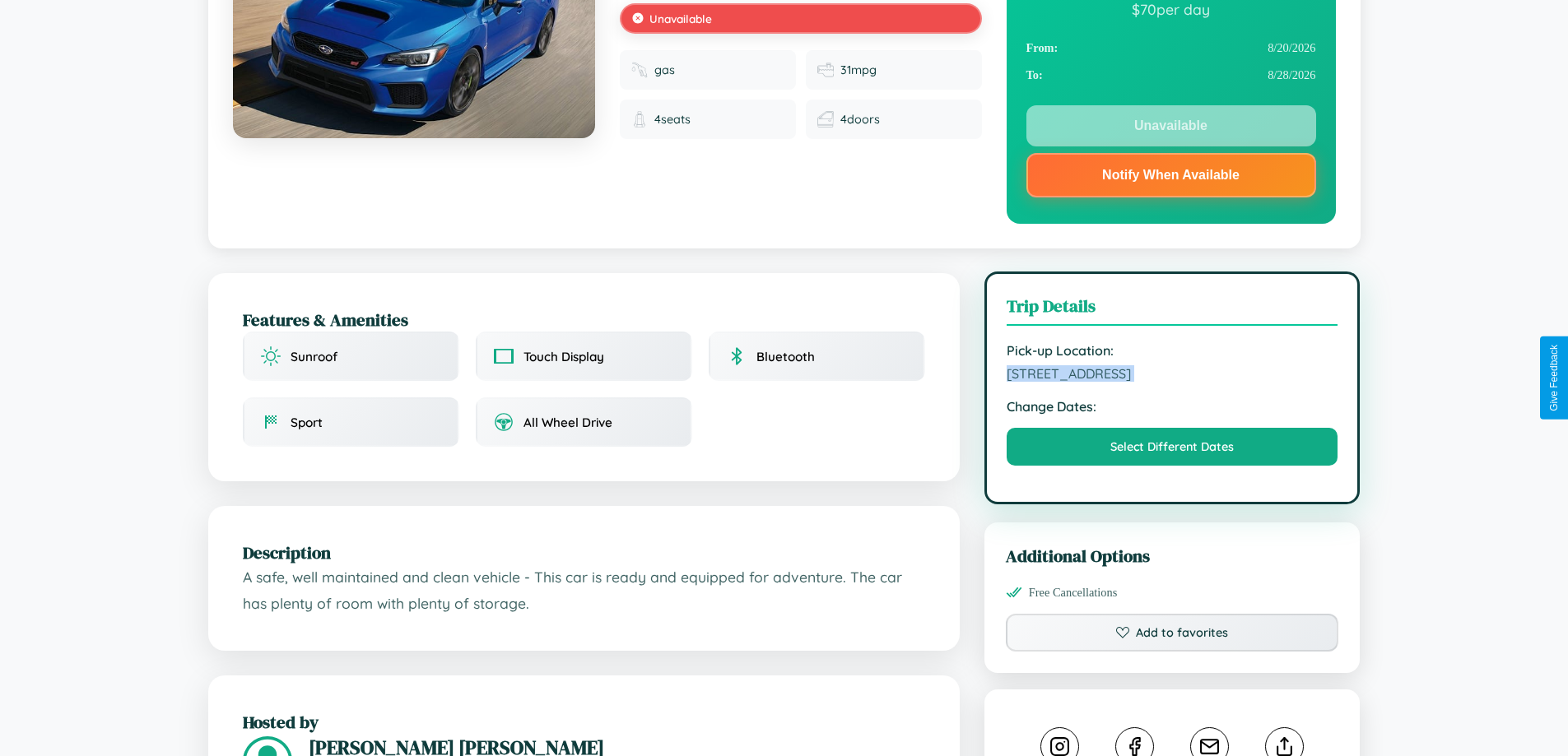
click at [1173, 376] on span "8991 Main Street Melbourne Victoria 26860 Australia" at bounding box center [1173, 373] width 332 height 16
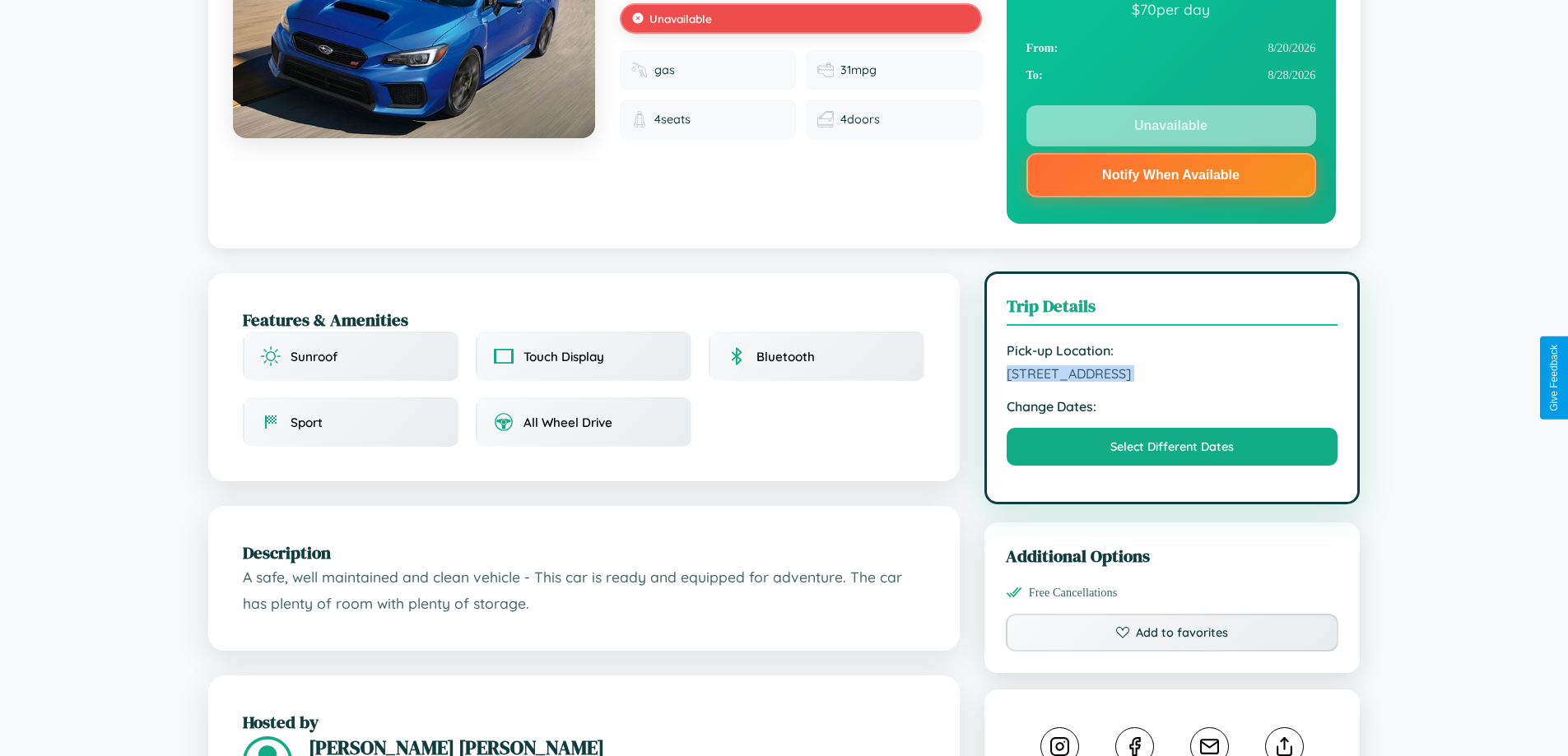
click at [1173, 376] on span "8991 Main Street Melbourne Victoria 26860 Australia" at bounding box center [1173, 373] width 332 height 16
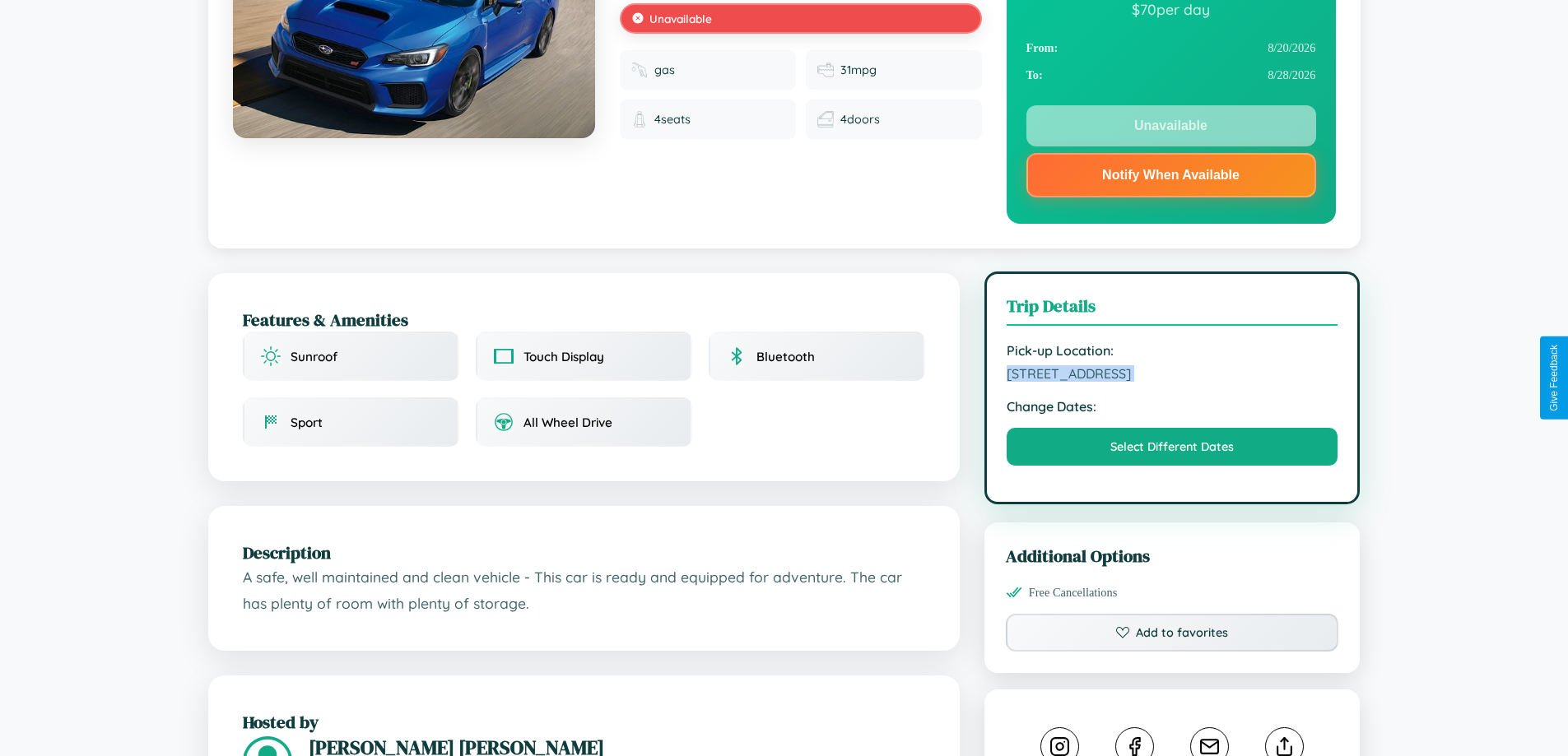
click at [1173, 376] on span "8991 Main Street Melbourne Victoria 26860 Australia" at bounding box center [1173, 373] width 332 height 16
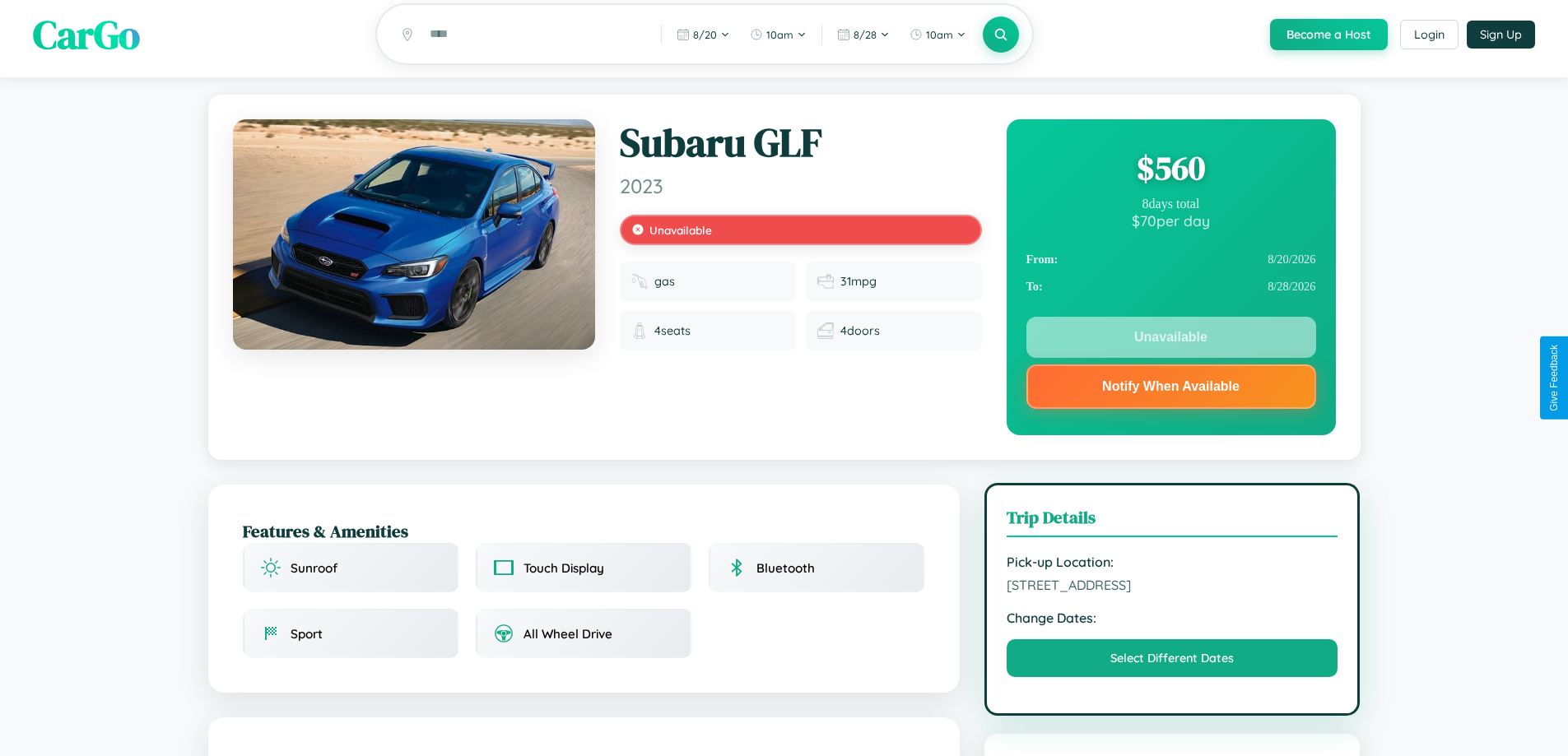
scroll to position [0, 0]
